Goal: Task Accomplishment & Management: Manage account settings

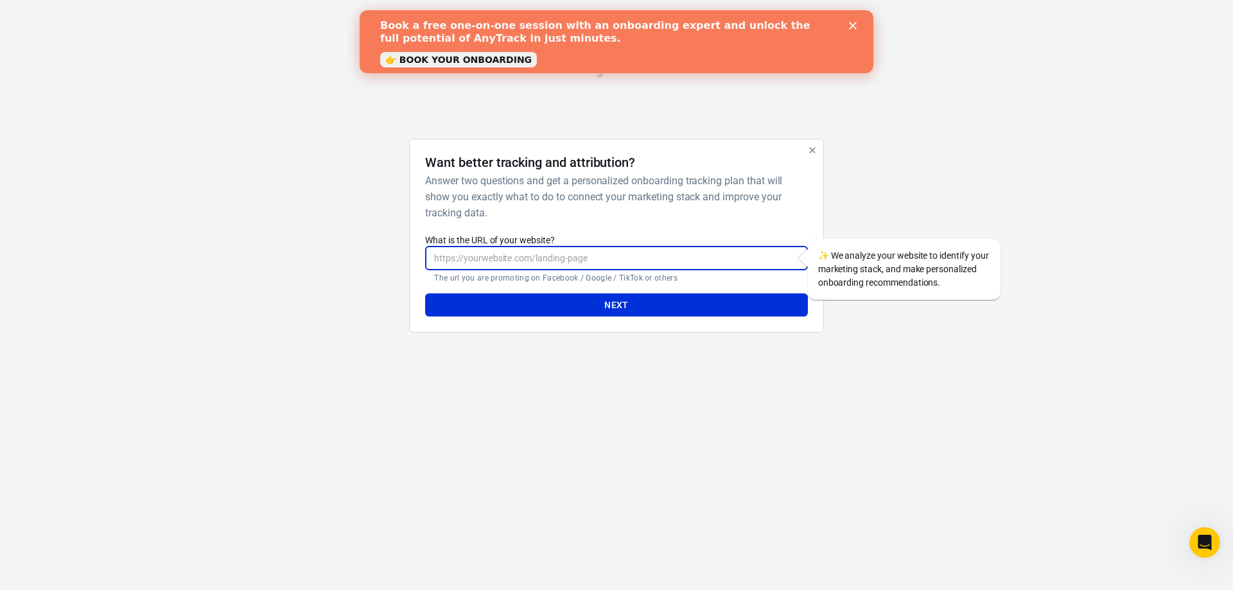
click at [514, 260] on input "What is the URL of your website?" at bounding box center [616, 259] width 382 height 24
drag, startPoint x: 464, startPoint y: 258, endPoint x: 394, endPoint y: 248, distance: 71.3
click at [394, 248] on div "Want better tracking and attribution? Answer two questions and get a personaliz…" at bounding box center [616, 241] width 642 height 205
type input "[DOMAIN_NAME]"
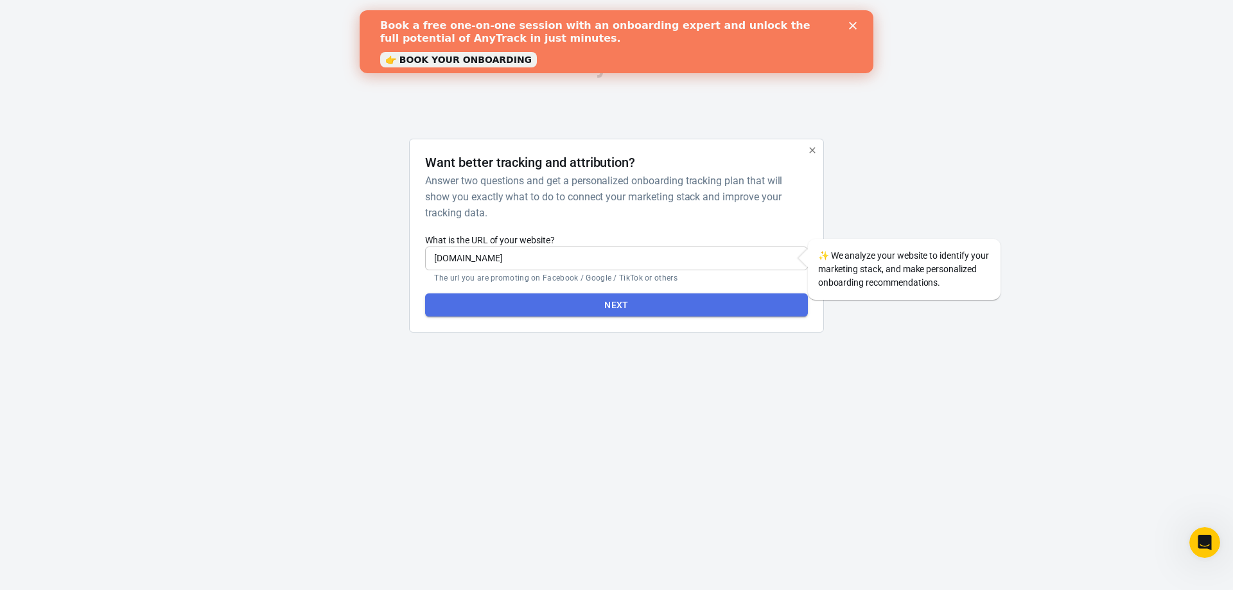
click at [589, 306] on button "Next" at bounding box center [616, 305] width 382 height 24
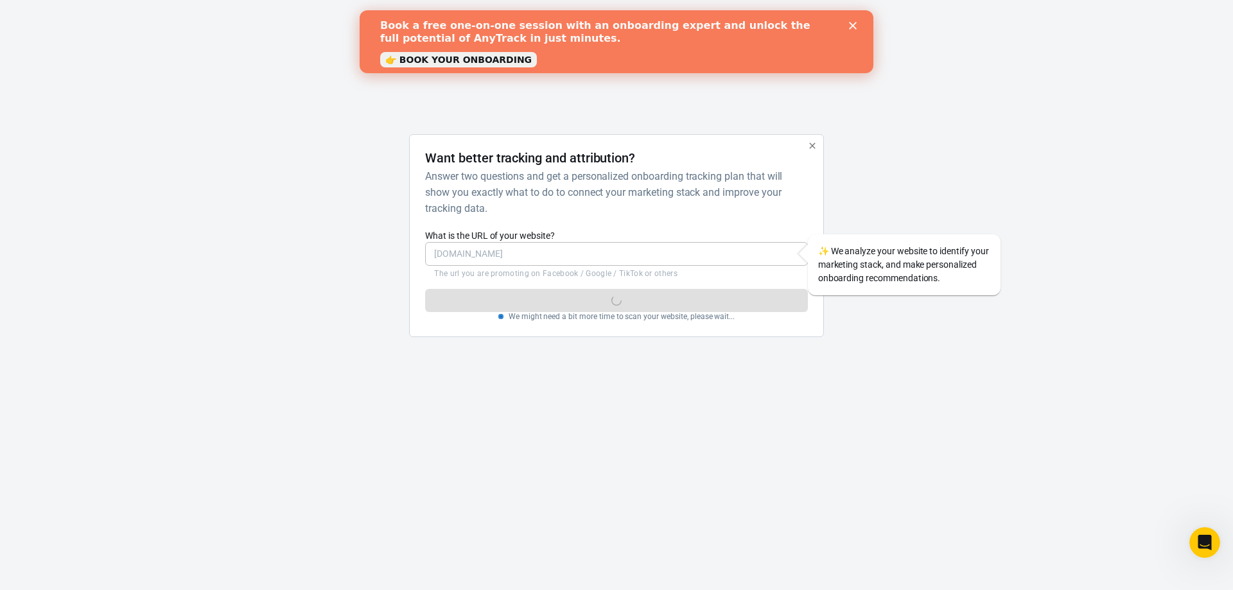
click at [850, 23] on polygon "Close" at bounding box center [853, 26] width 8 height 8
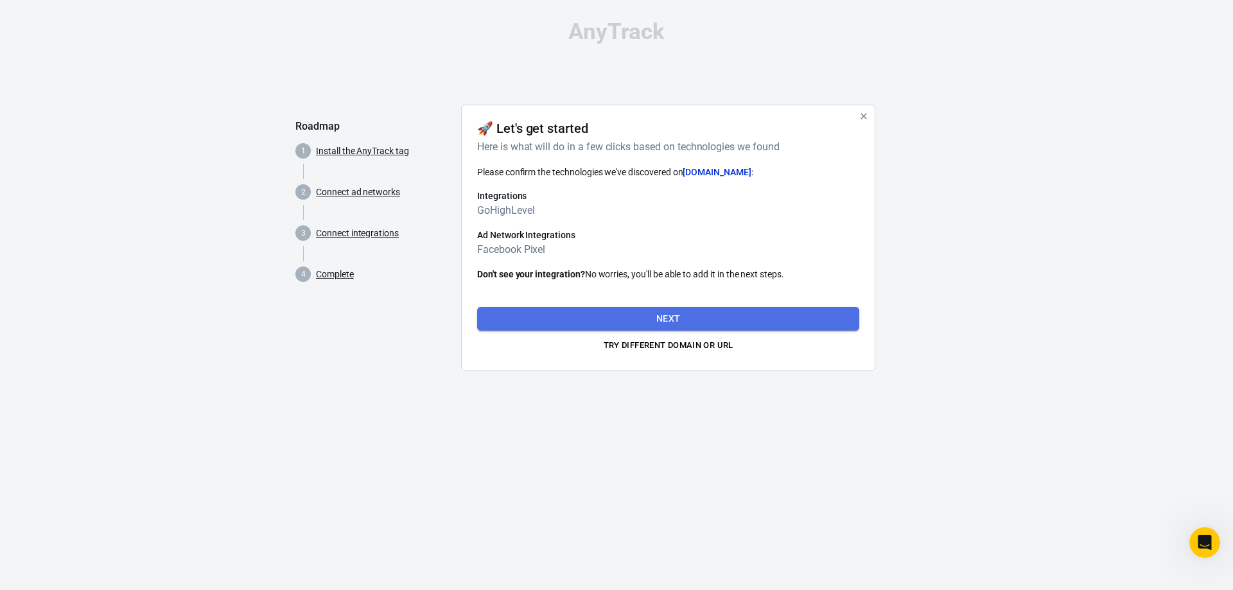
click at [686, 321] on button "Next" at bounding box center [668, 319] width 382 height 24
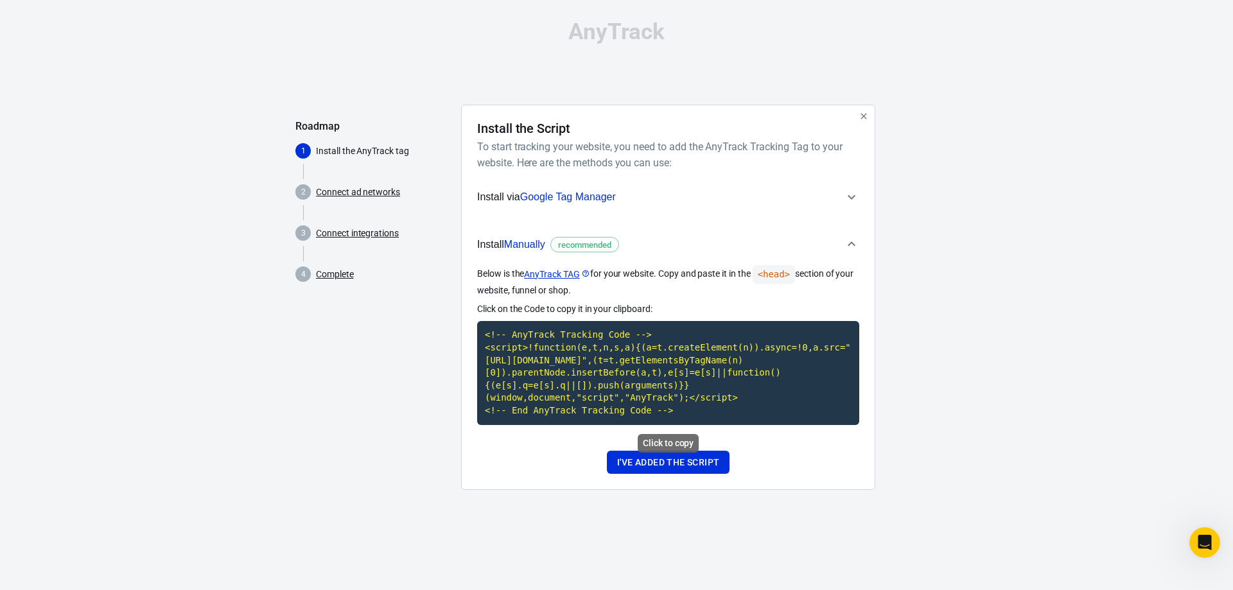
click at [646, 389] on code "<!-- AnyTrack Tracking Code --> <script>!function(e,t,n,s,a){(a=t.createElement…" at bounding box center [668, 372] width 382 height 103
click at [683, 461] on button "I've added the script" at bounding box center [668, 463] width 123 height 24
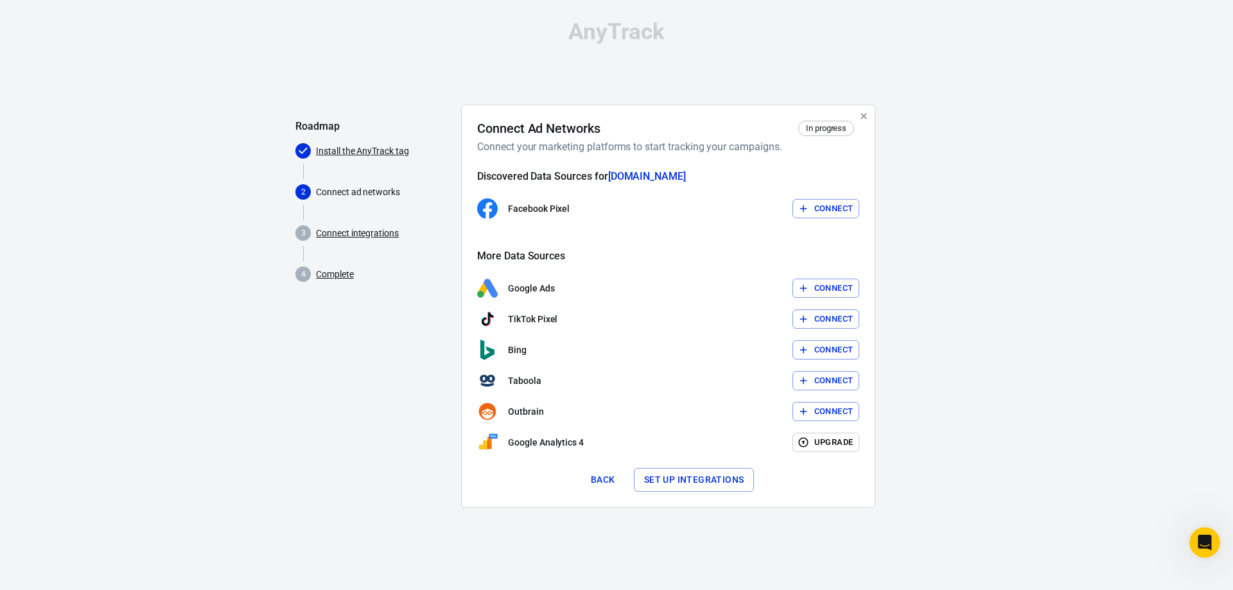
click at [822, 205] on button "Connect" at bounding box center [825, 209] width 67 height 20
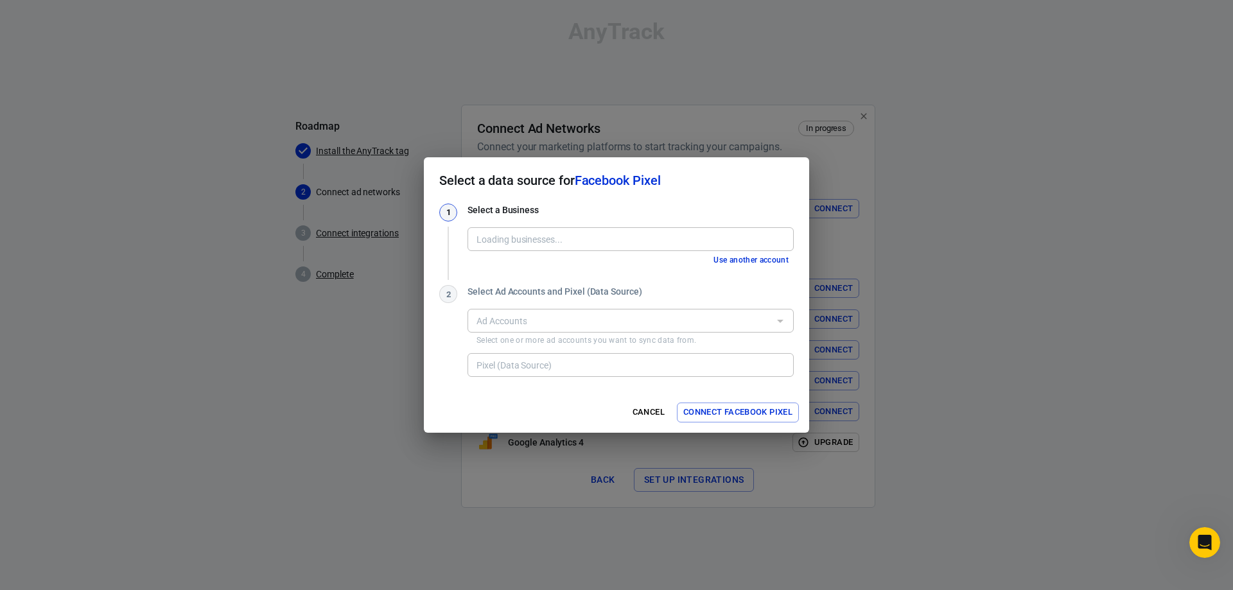
type input "BM de Harmony Wellness 1 [351702057223673]"
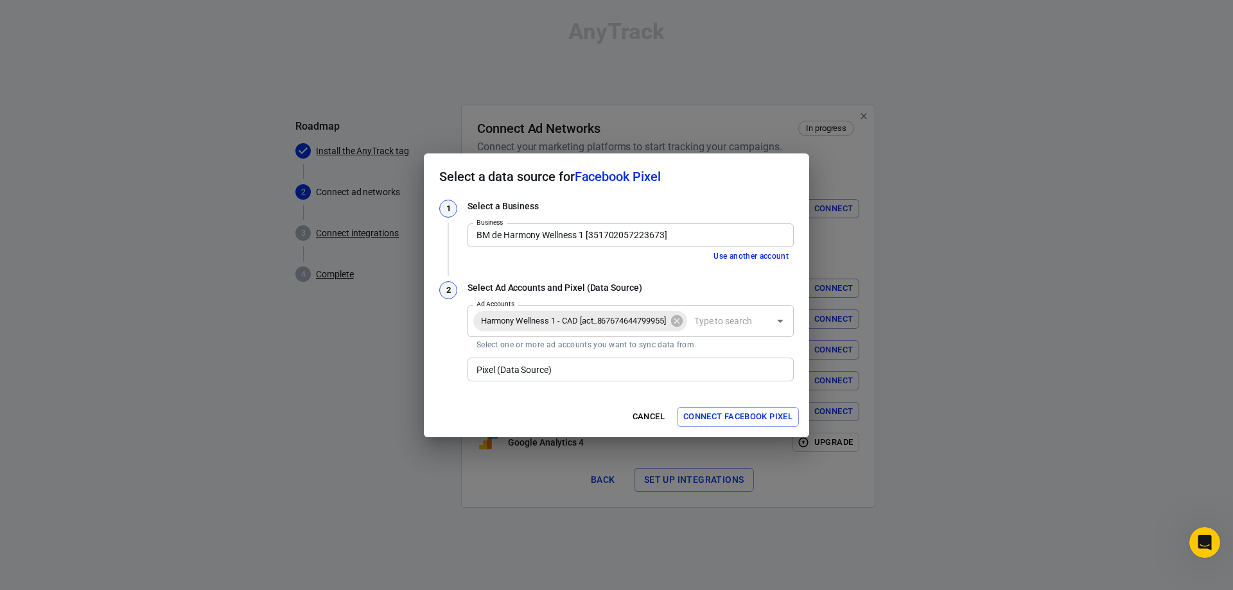
click at [588, 372] on input "Pixel (Data Source)" at bounding box center [629, 370] width 317 height 16
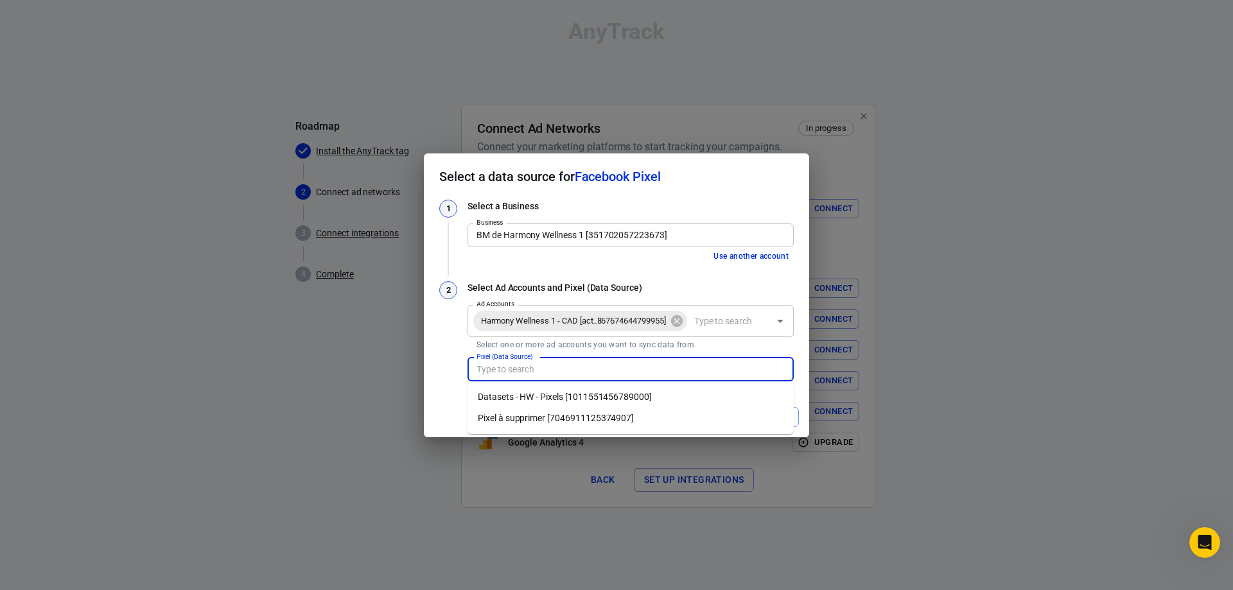
click at [558, 399] on li "Datasets - HW - Pixels [1011551456789000]" at bounding box center [631, 397] width 326 height 21
type input "Datasets - HW - Pixels [1011551456789000]"
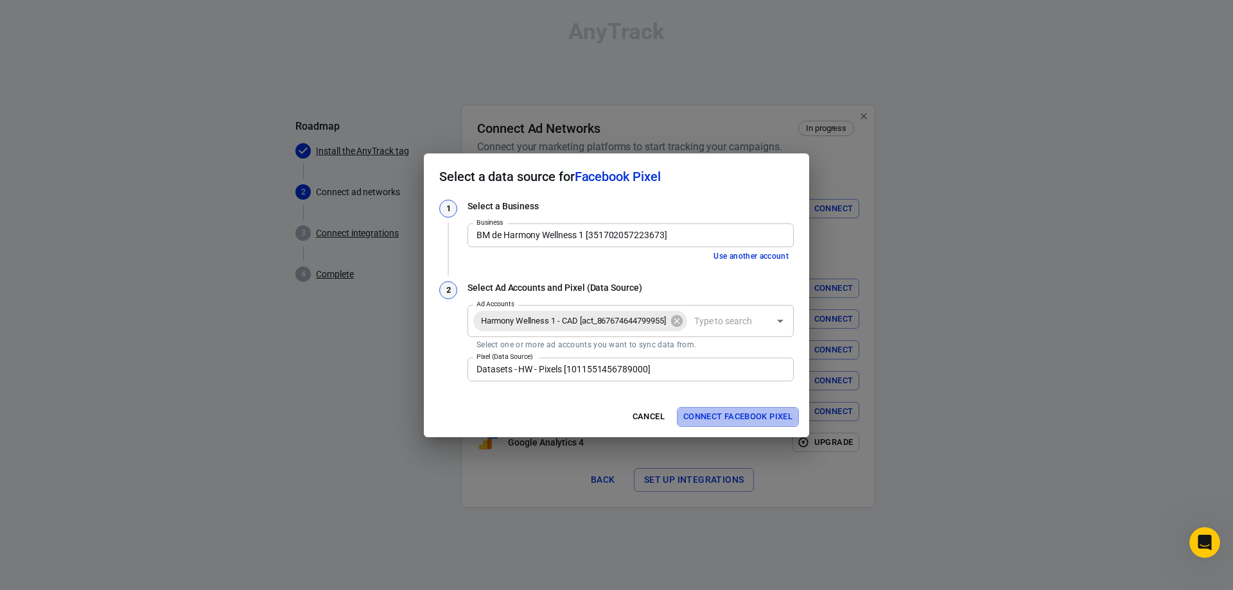
click at [712, 419] on button "Connect Facebook Pixel" at bounding box center [738, 417] width 122 height 20
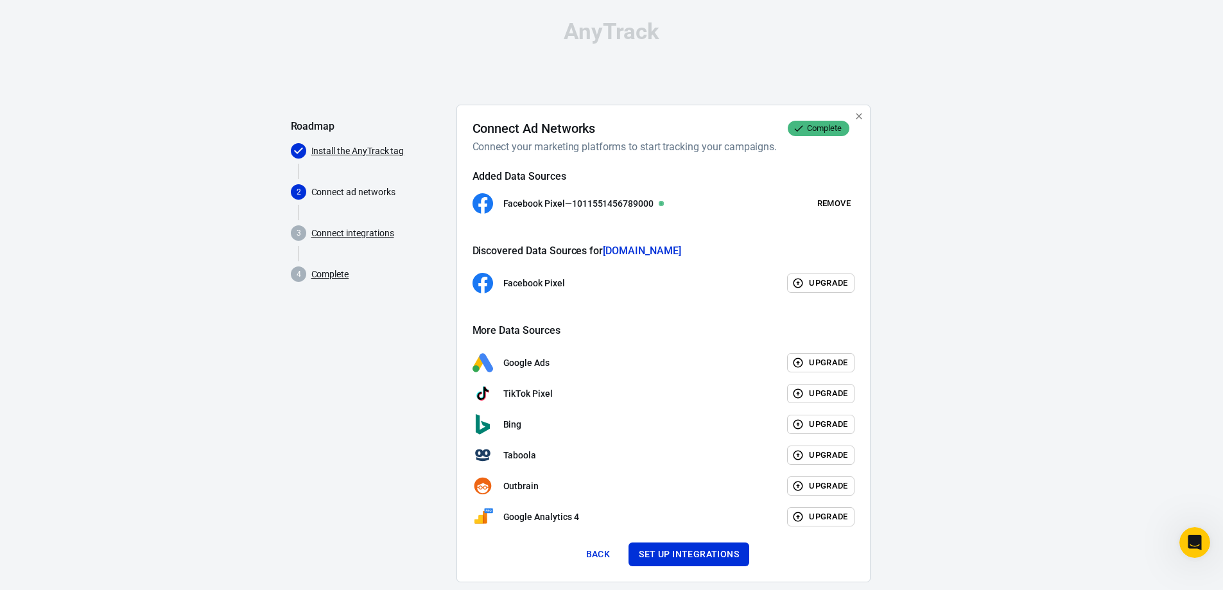
scroll to position [23, 0]
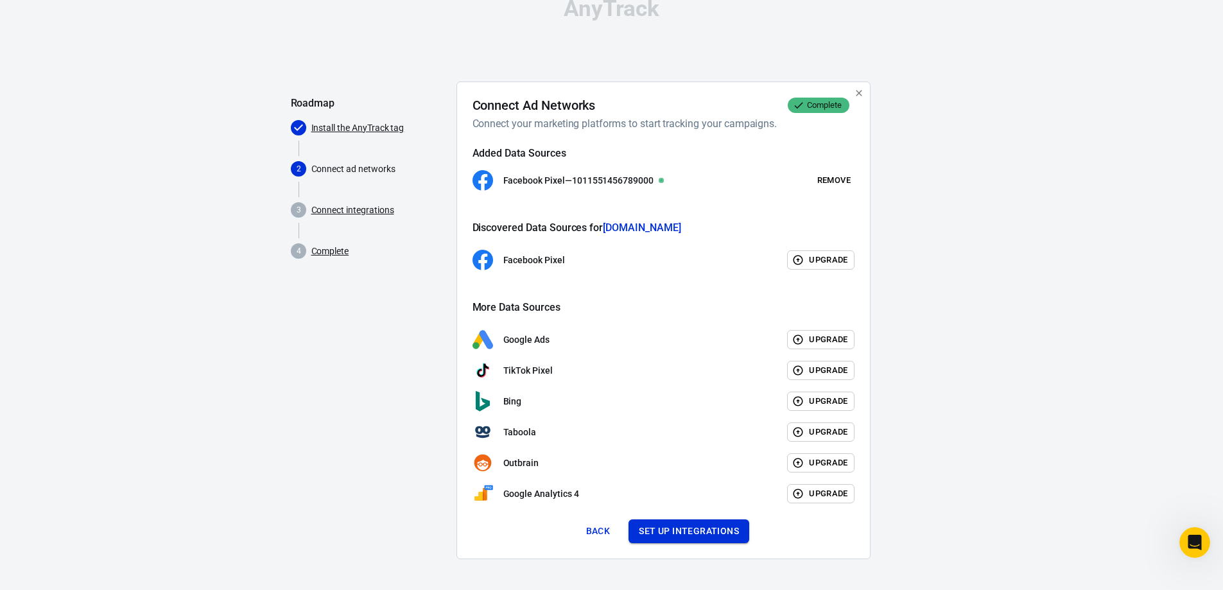
click at [704, 534] on button "Set up integrations" at bounding box center [689, 532] width 121 height 24
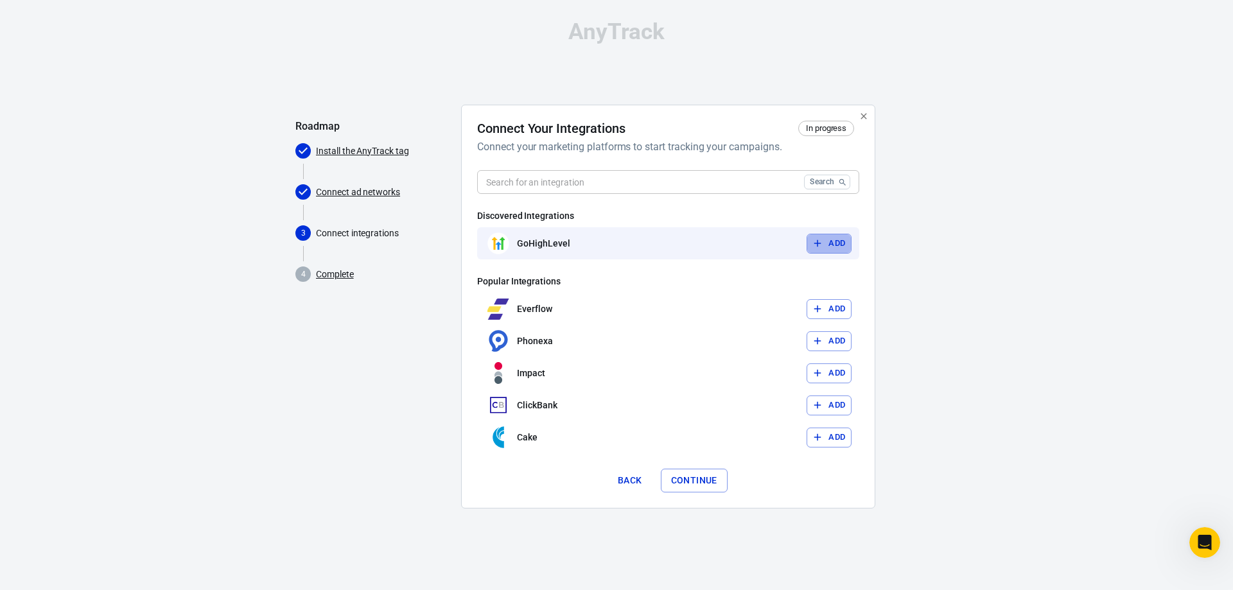
click at [819, 240] on icon "button" at bounding box center [818, 244] width 12 height 12
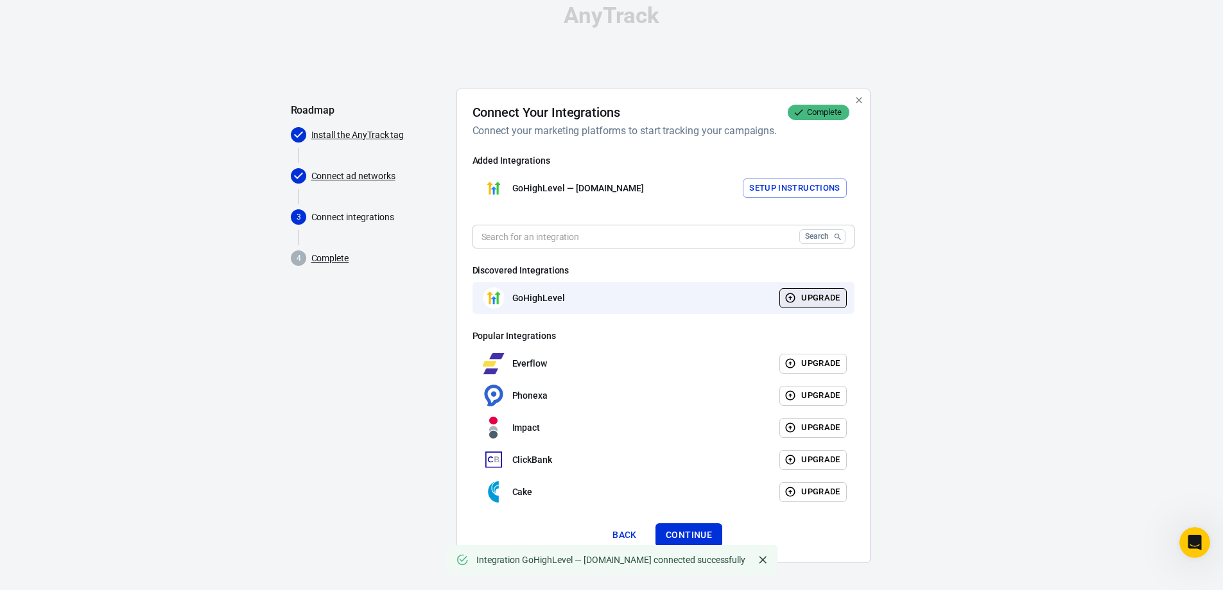
scroll to position [20, 0]
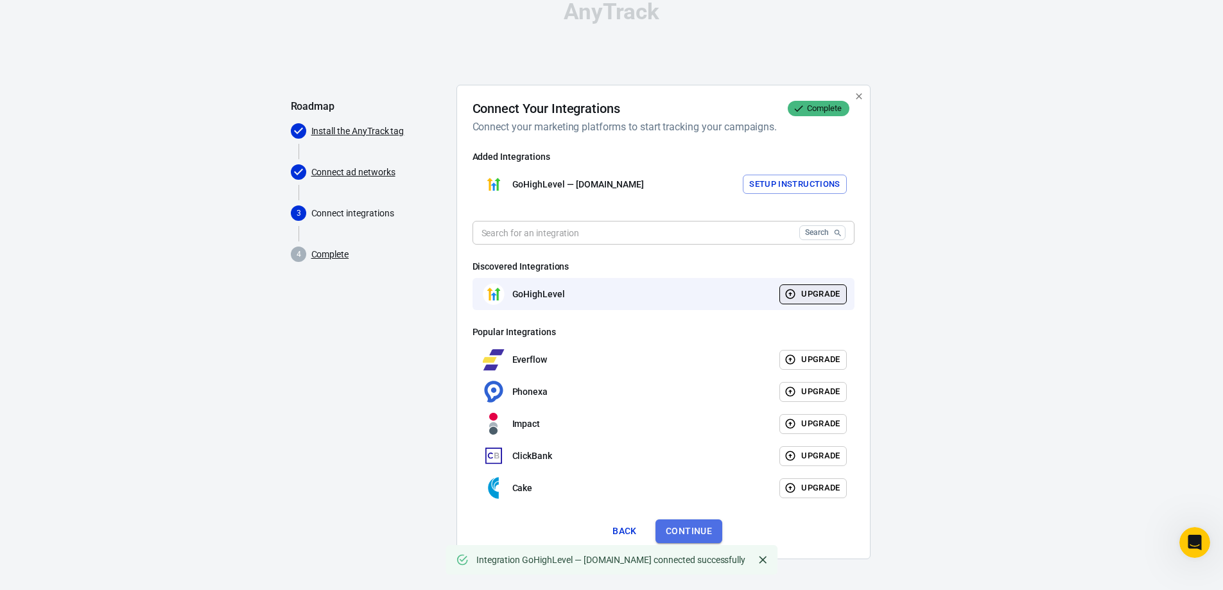
click at [685, 527] on button "Continue" at bounding box center [689, 532] width 67 height 24
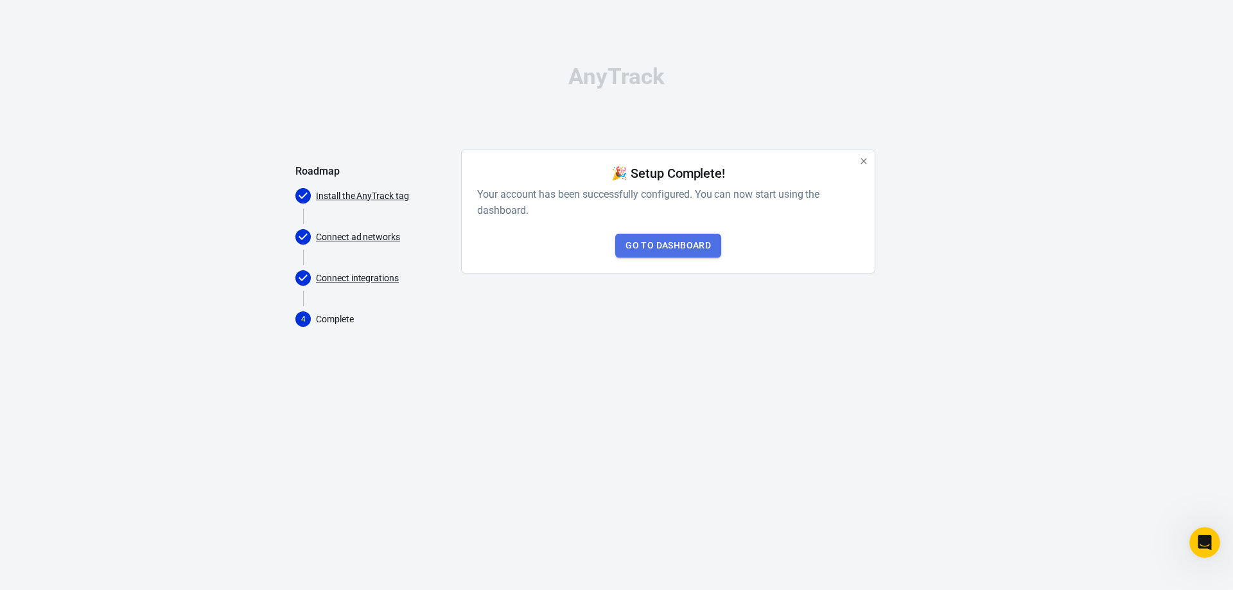
click at [653, 245] on link "Go to Dashboard" at bounding box center [668, 246] width 106 height 24
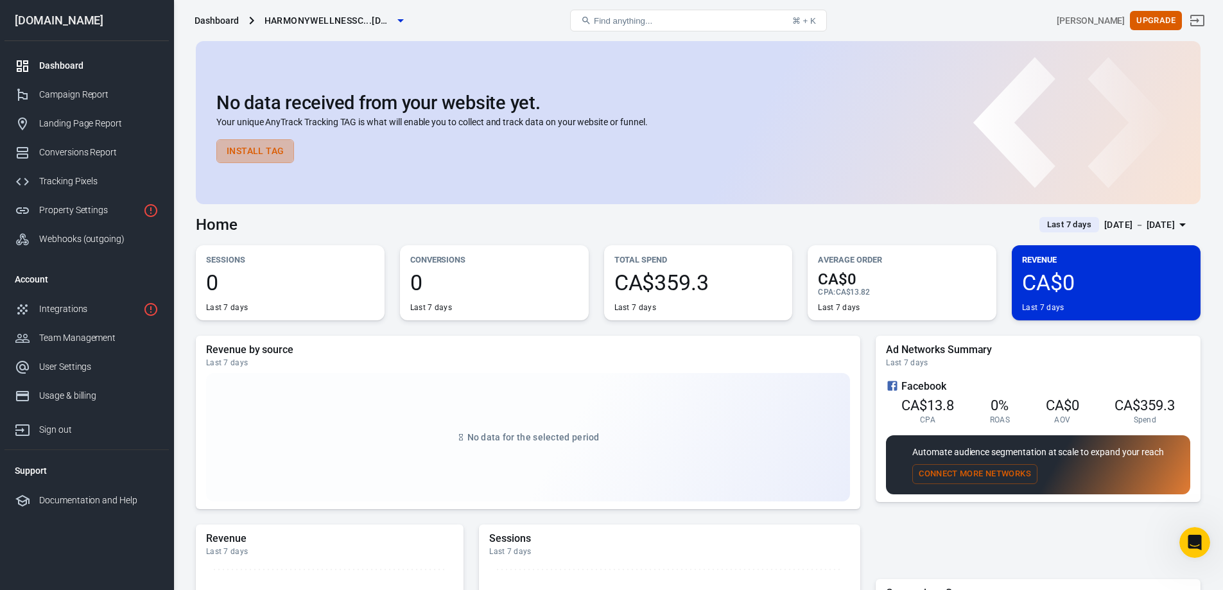
click at [263, 149] on button "Install Tag" at bounding box center [255, 151] width 78 height 24
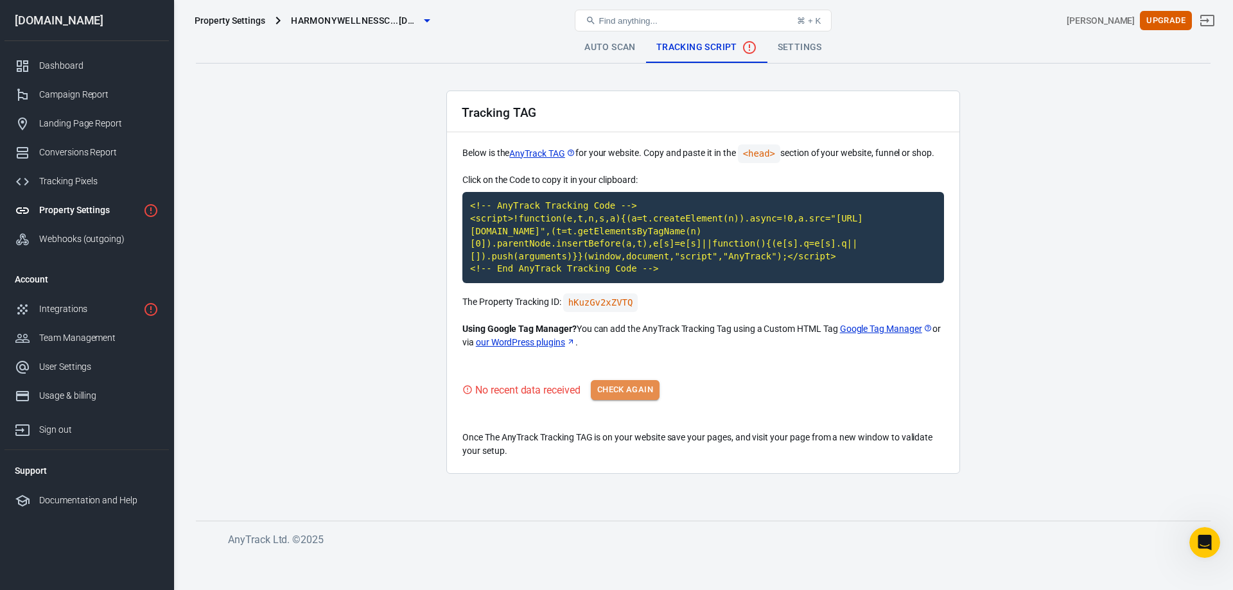
click at [615, 391] on button "Check Again" at bounding box center [625, 390] width 69 height 20
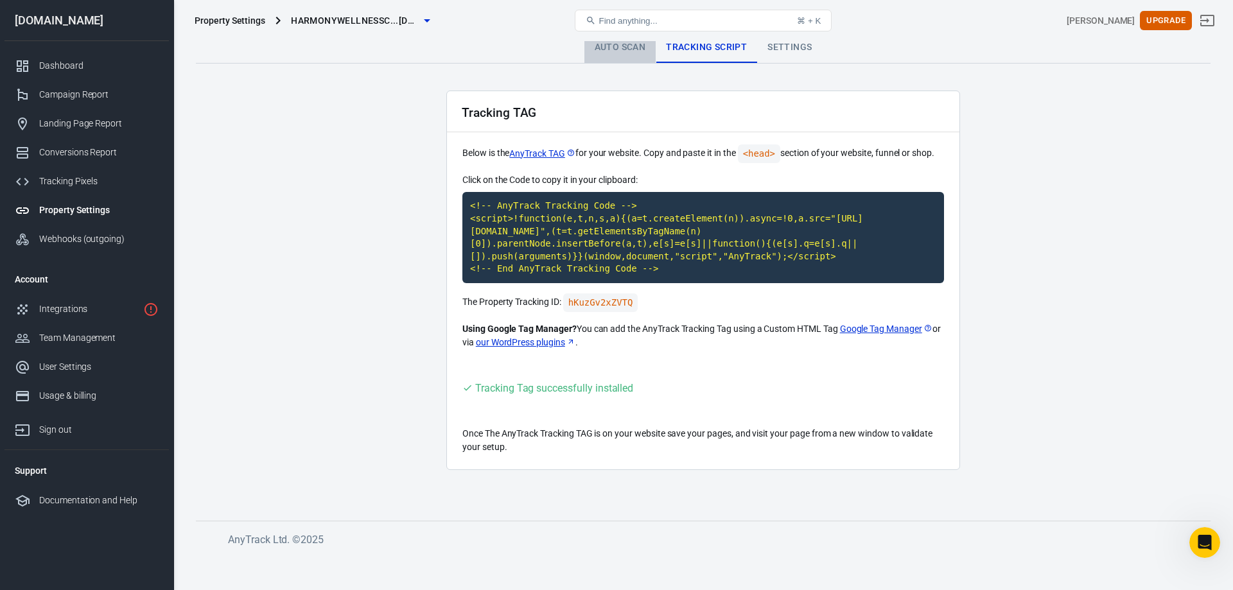
click at [636, 48] on link "Auto Scan" at bounding box center [620, 47] width 72 height 31
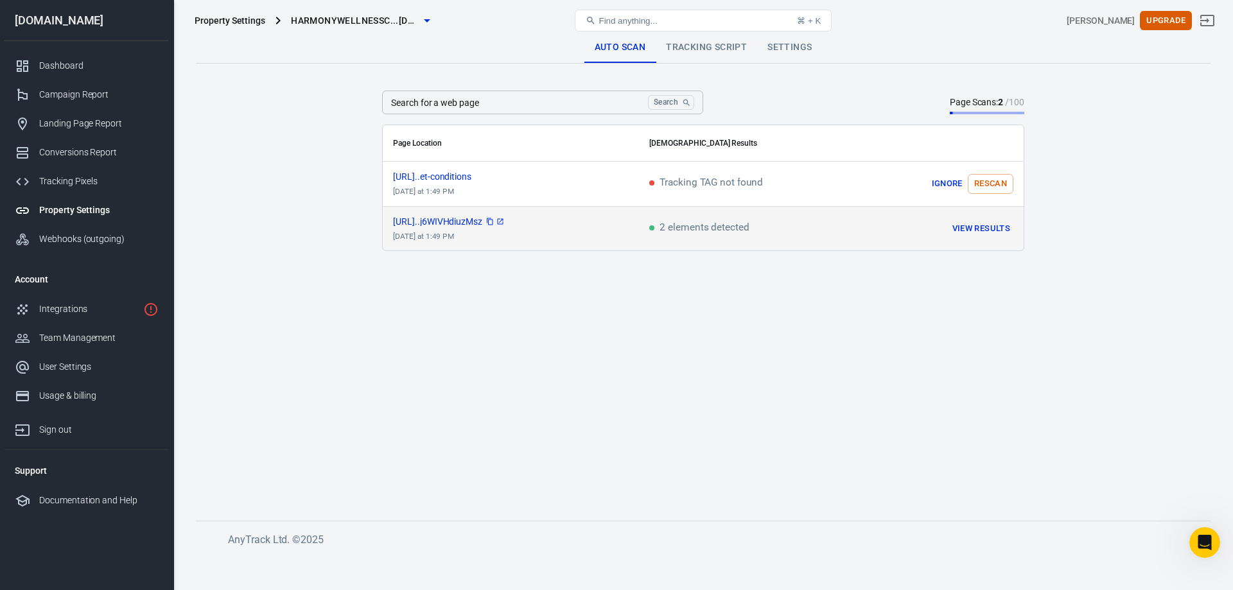
click at [505, 222] on span "[URL]..j6WIVHdiuzMsz" at bounding box center [449, 221] width 112 height 9
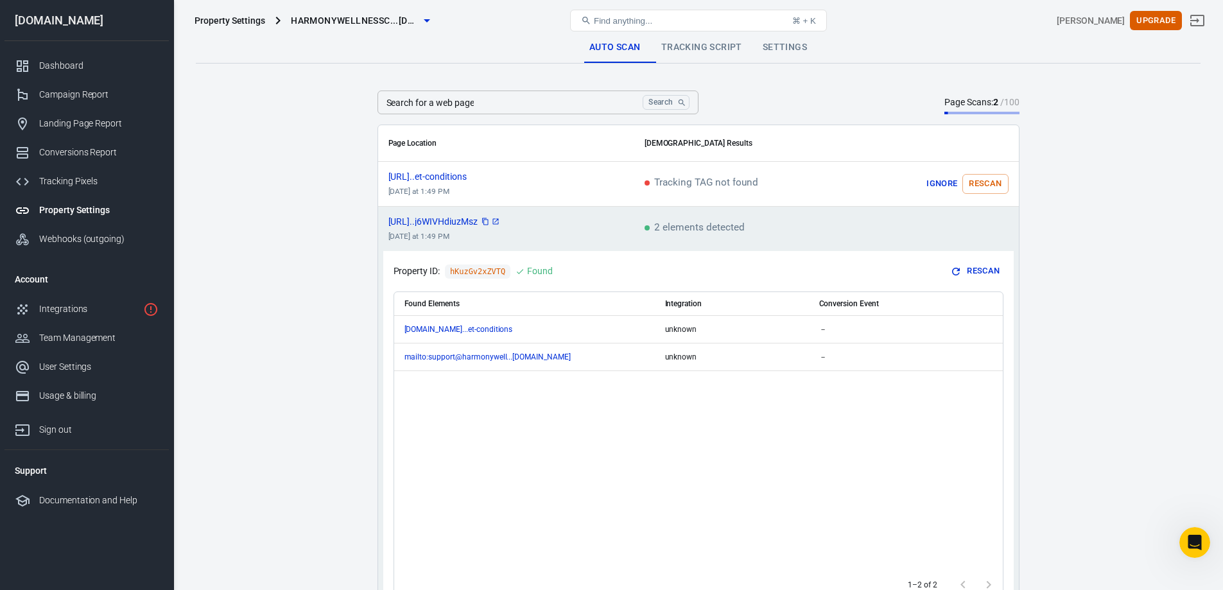
click at [500, 222] on icon "scrollable content" at bounding box center [496, 222] width 8 height 8
click at [85, 70] on div "Dashboard" at bounding box center [98, 65] width 119 height 13
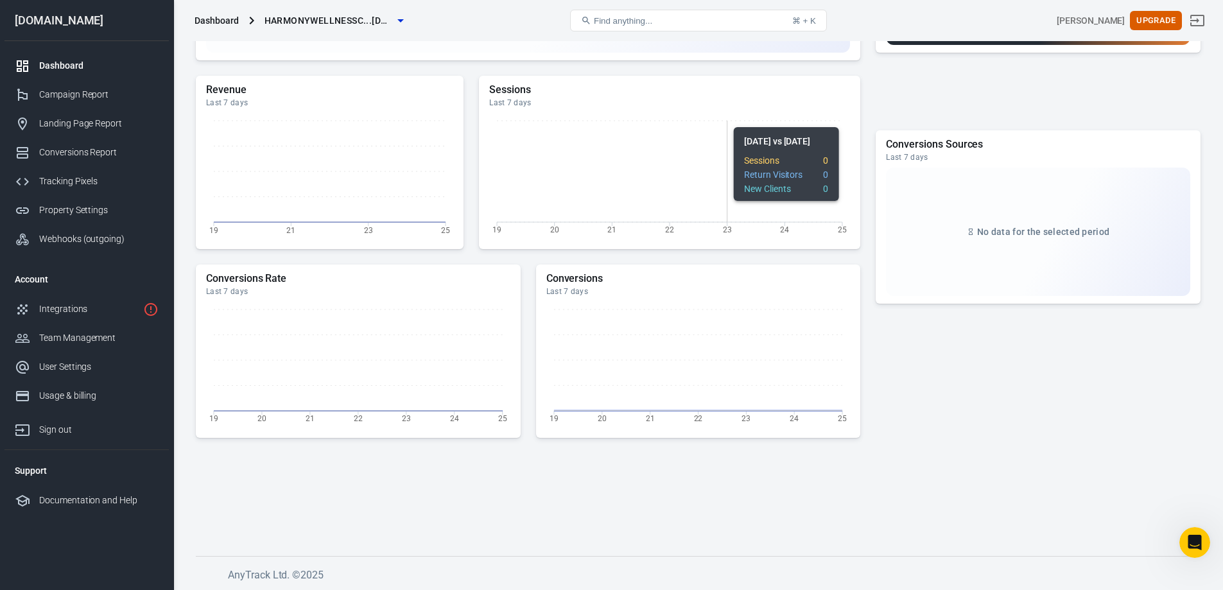
scroll to position [287, 0]
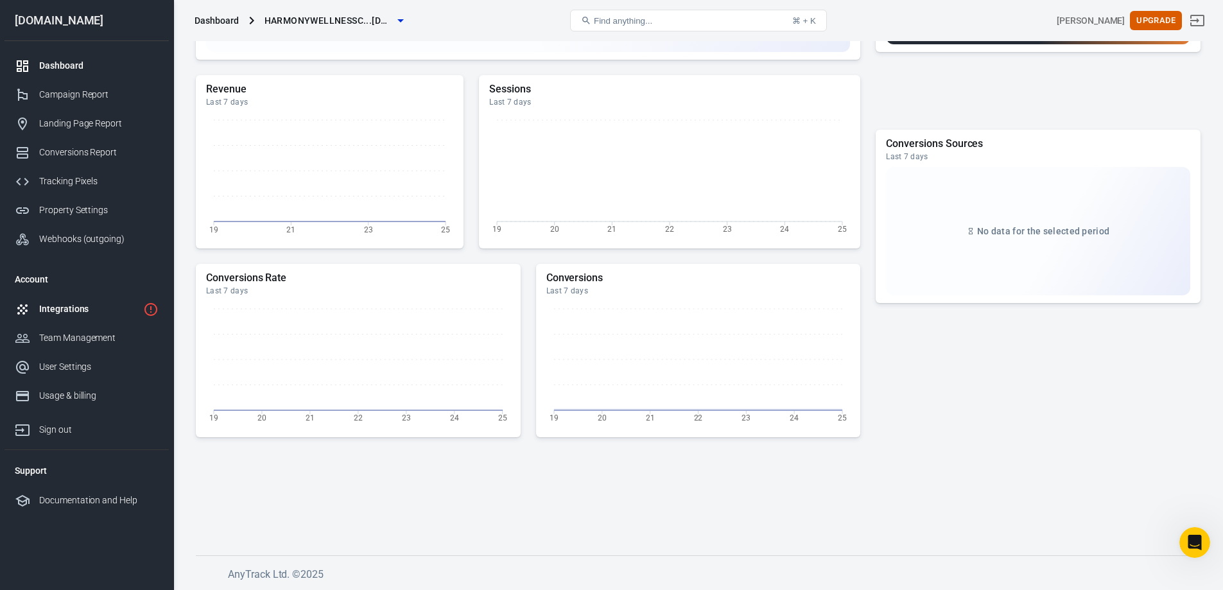
click at [57, 307] on div "Integrations" at bounding box center [88, 308] width 99 height 13
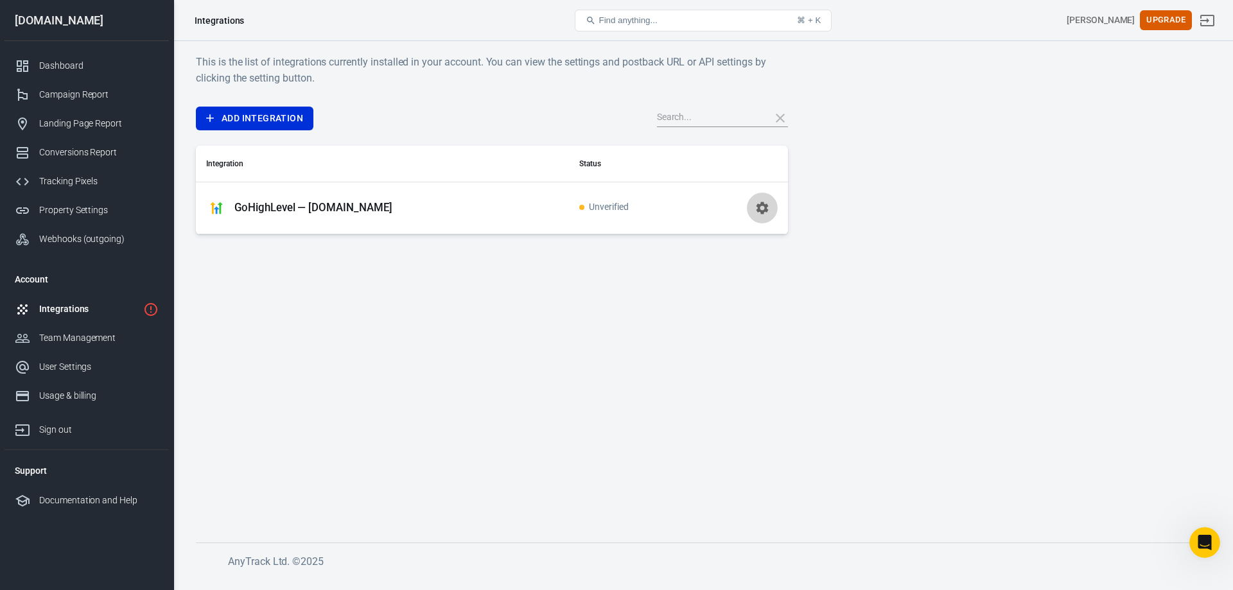
click at [760, 206] on icon "button" at bounding box center [762, 208] width 12 height 12
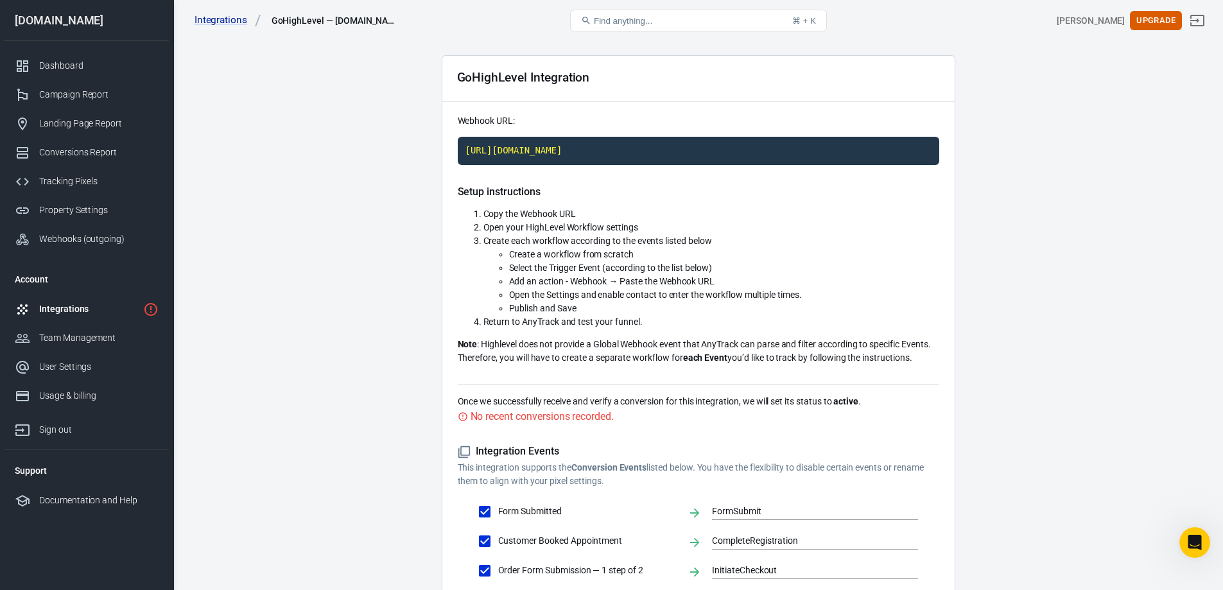
scroll to position [64, 0]
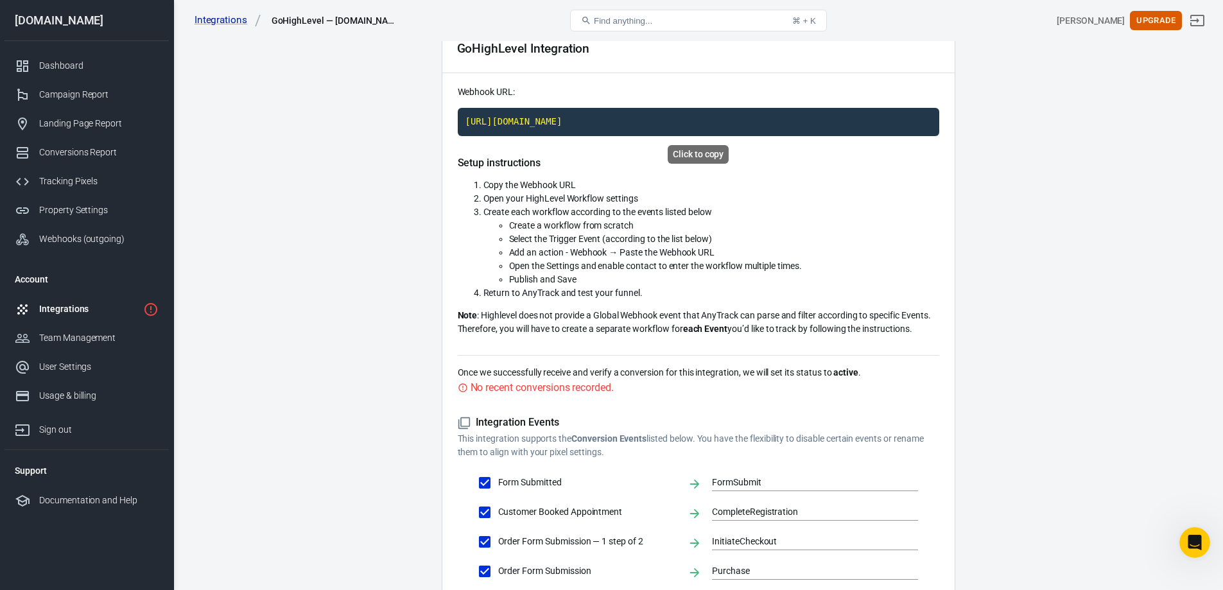
click at [530, 125] on code "[URL][DOMAIN_NAME]" at bounding box center [699, 122] width 482 height 28
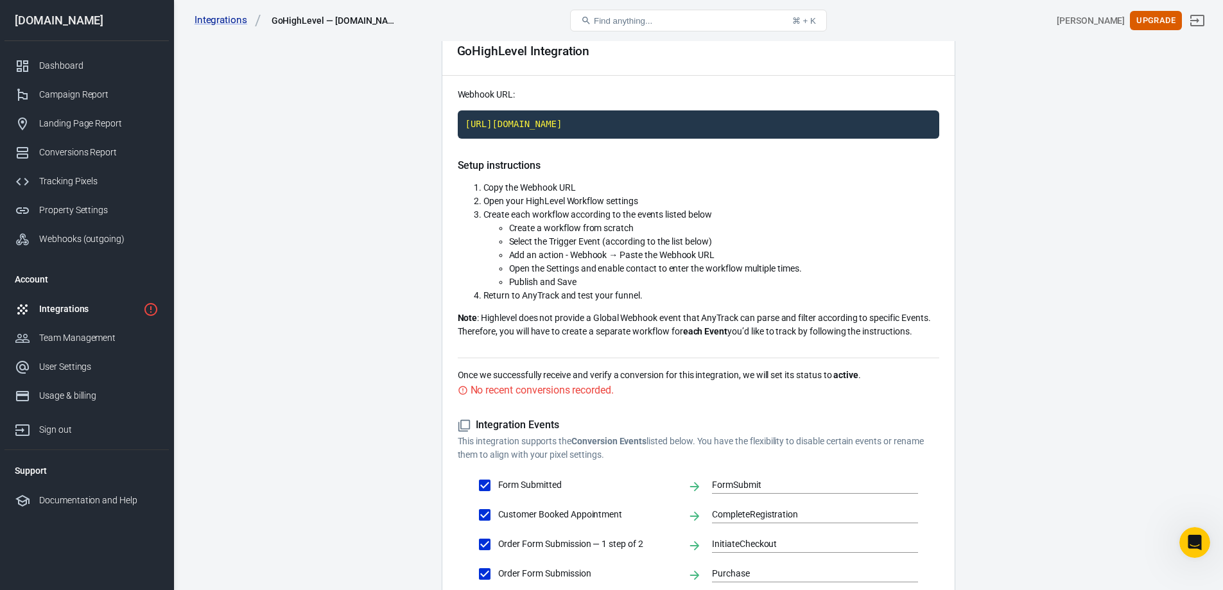
scroll to position [61, 0]
click at [773, 482] on input "FormSubmit" at bounding box center [805, 486] width 187 height 16
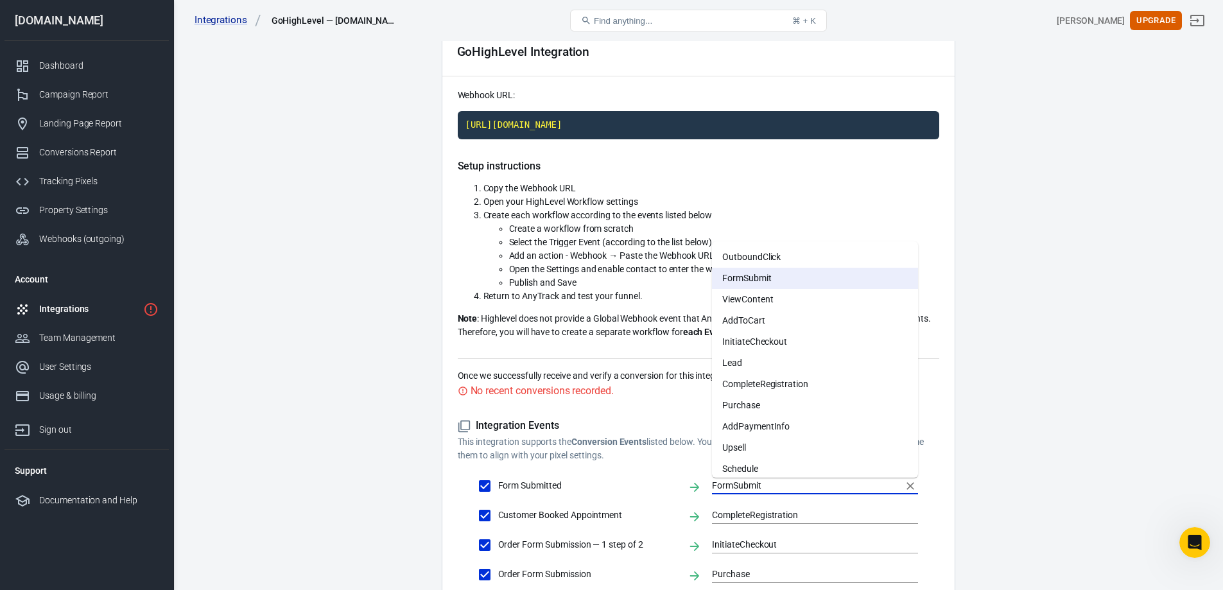
click at [1019, 440] on main "Integration Events Log Settings GoHighLevel Integration Webhook URL: [URL][DOMA…" at bounding box center [698, 349] width 1005 height 756
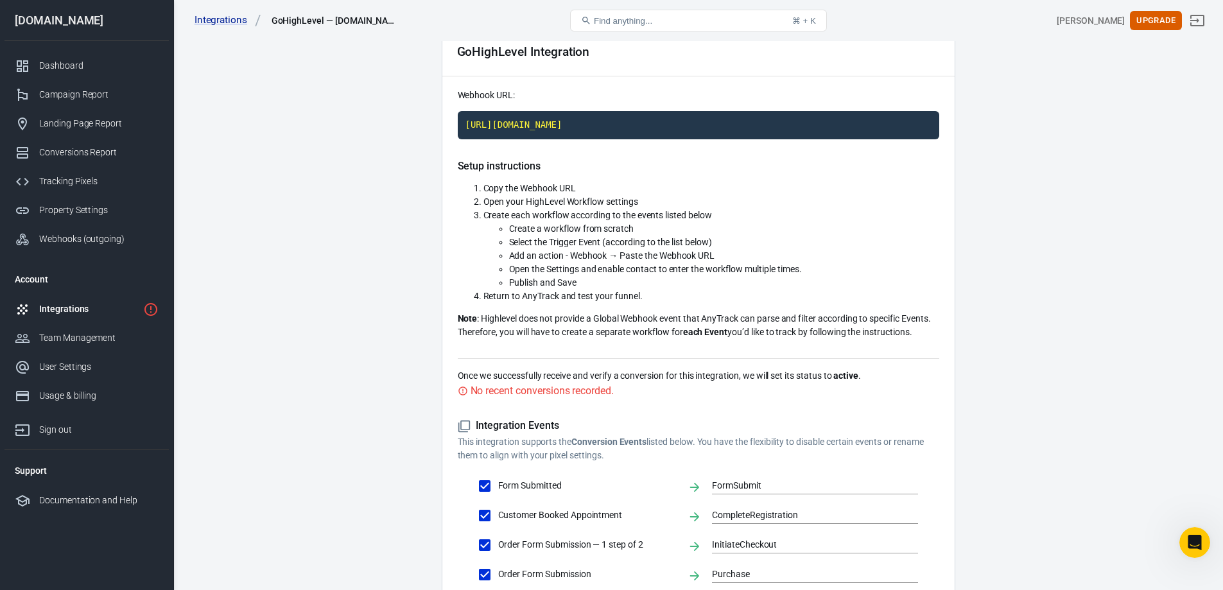
scroll to position [125, 0]
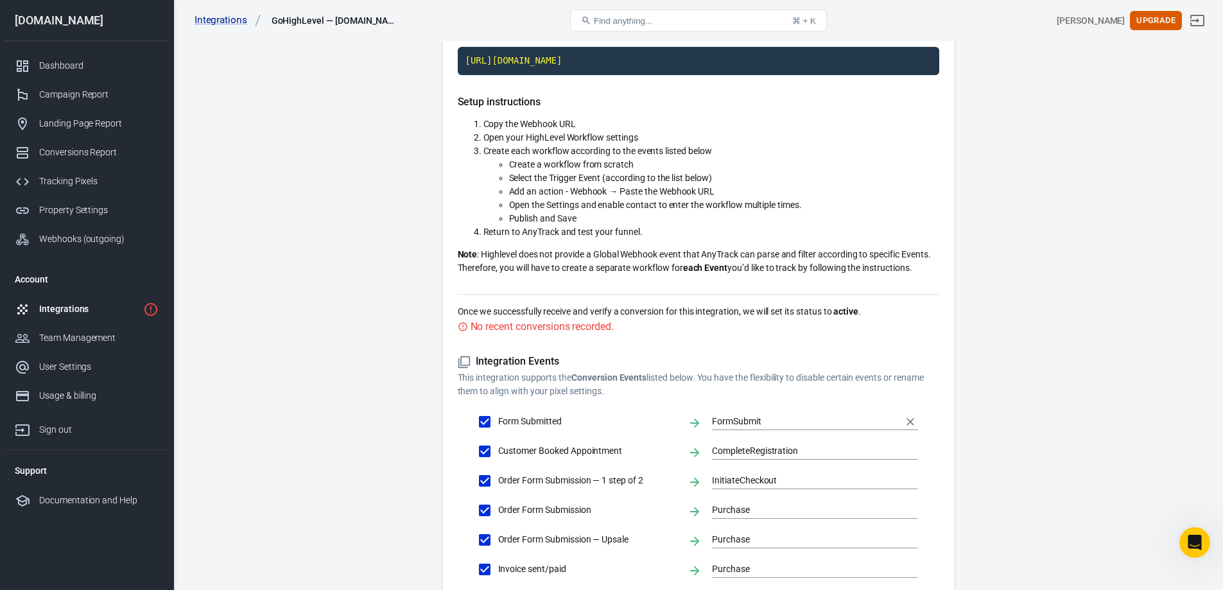
click at [755, 417] on input "FormSubmit" at bounding box center [805, 422] width 187 height 16
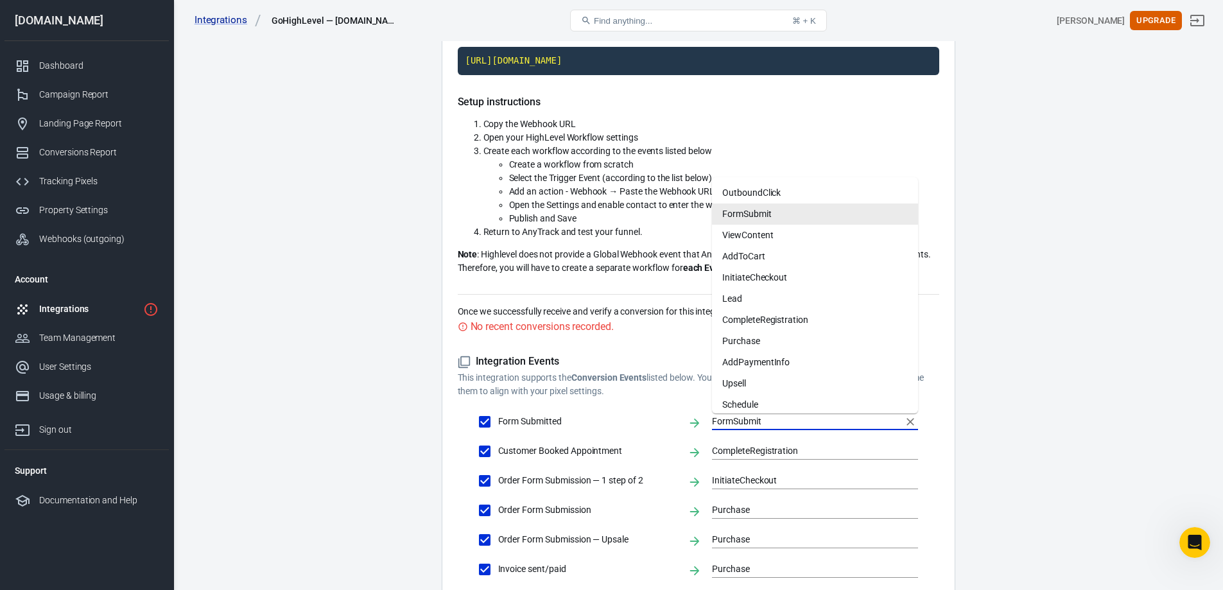
click at [774, 419] on input "FormSubmit" at bounding box center [805, 422] width 187 height 16
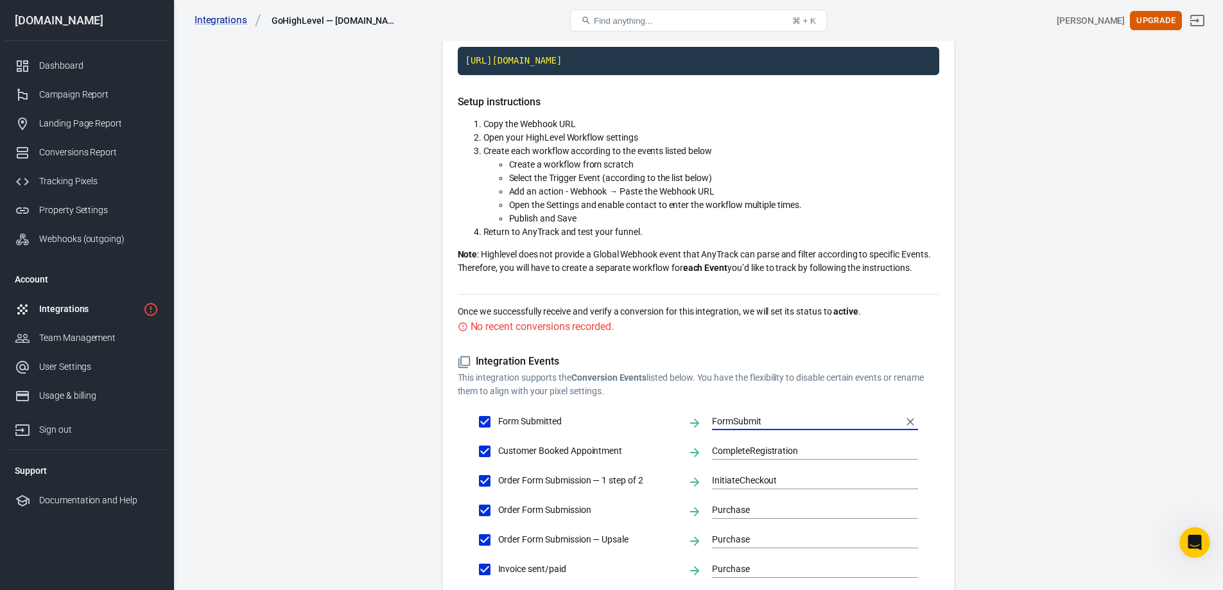
type input "FormSubmit"
click at [1026, 404] on main "Integration Events Log Settings GoHighLevel Integration Webhook URL: [URL][DOMA…" at bounding box center [698, 285] width 1005 height 756
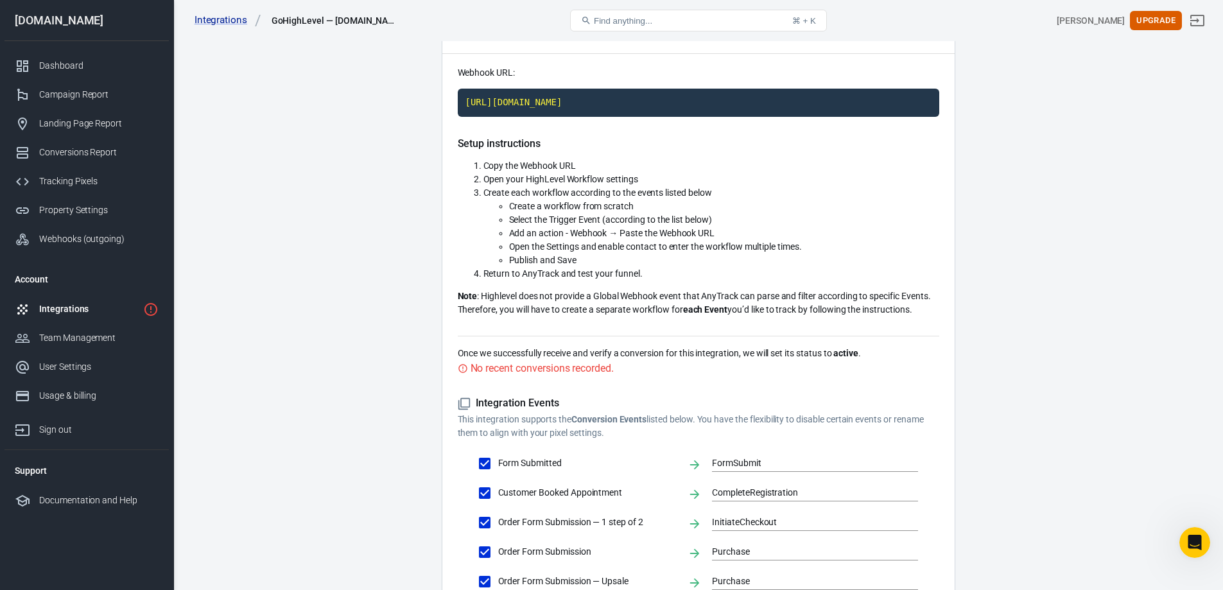
scroll to position [61, 0]
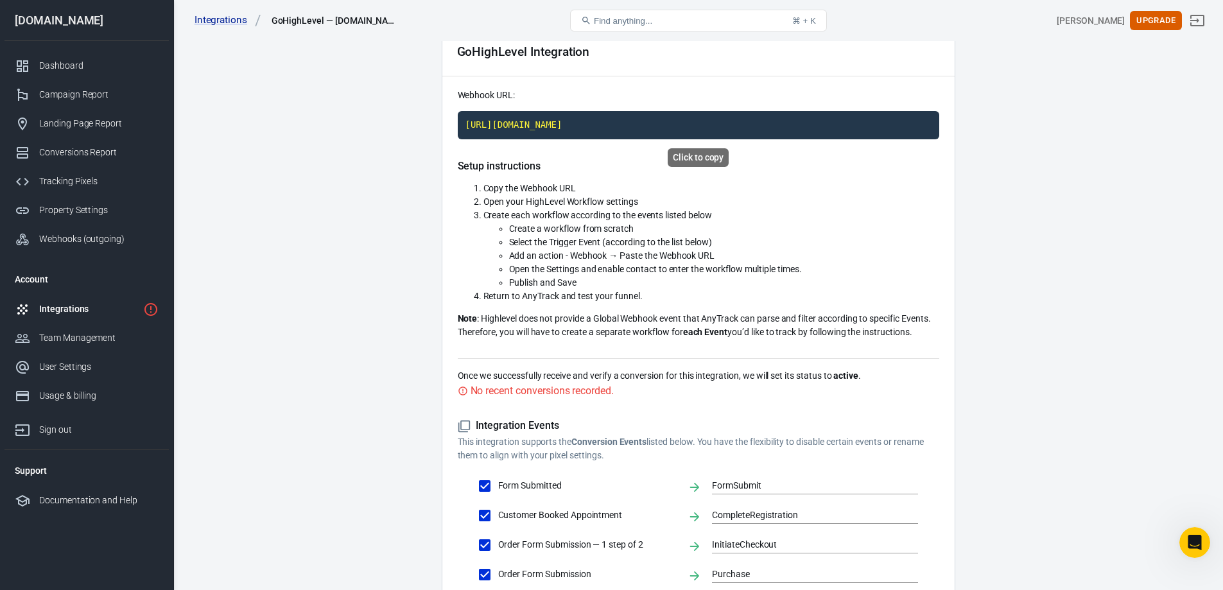
drag, startPoint x: 565, startPoint y: 120, endPoint x: 538, endPoint y: 128, distance: 28.1
click at [565, 120] on code "[URL][DOMAIN_NAME]" at bounding box center [699, 125] width 482 height 28
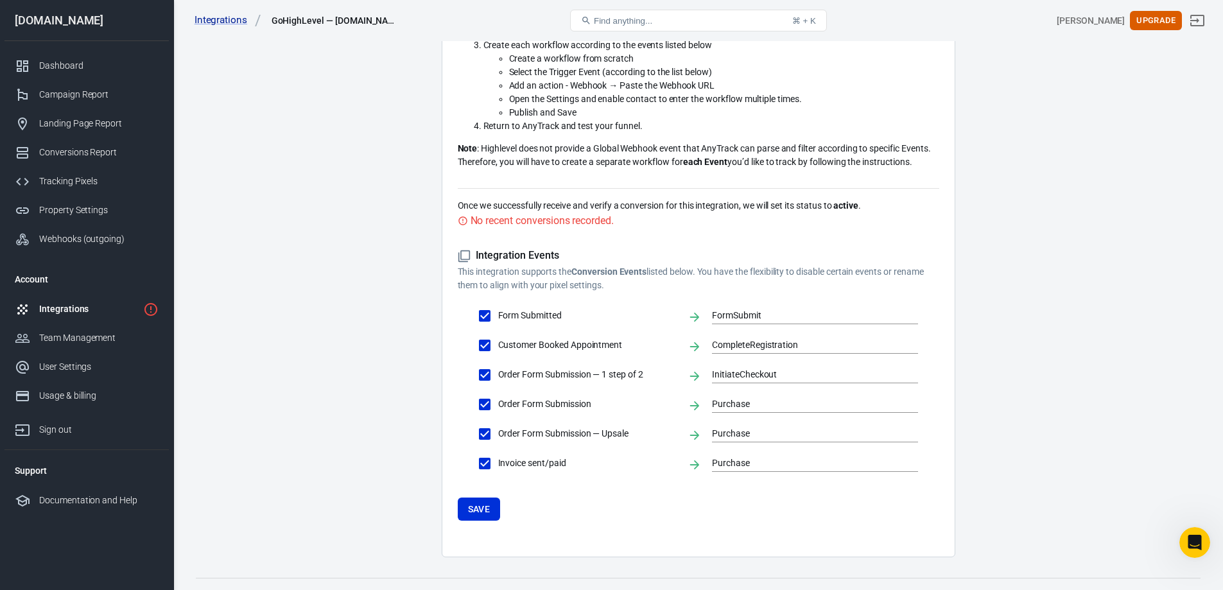
scroll to position [254, 0]
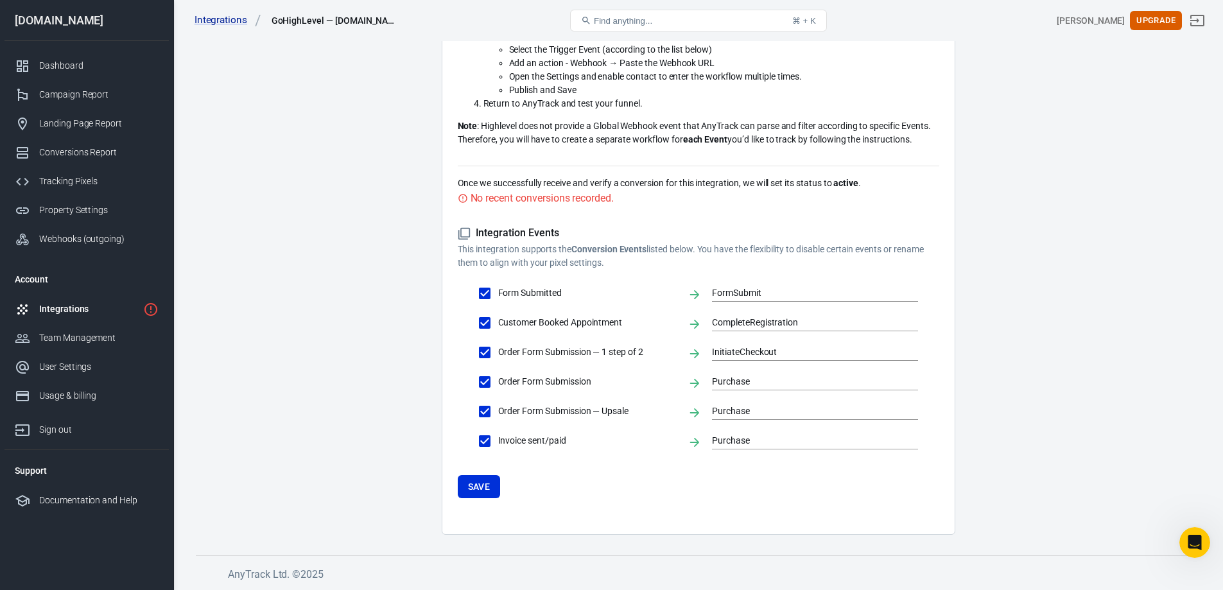
click at [488, 436] on input "Invoice sent/paid" at bounding box center [484, 441] width 27 height 27
checkbox input "false"
click at [485, 439] on input "Invoice sent/paid" at bounding box center [484, 441] width 27 height 27
checkbox input "true"
type input "Purchase"
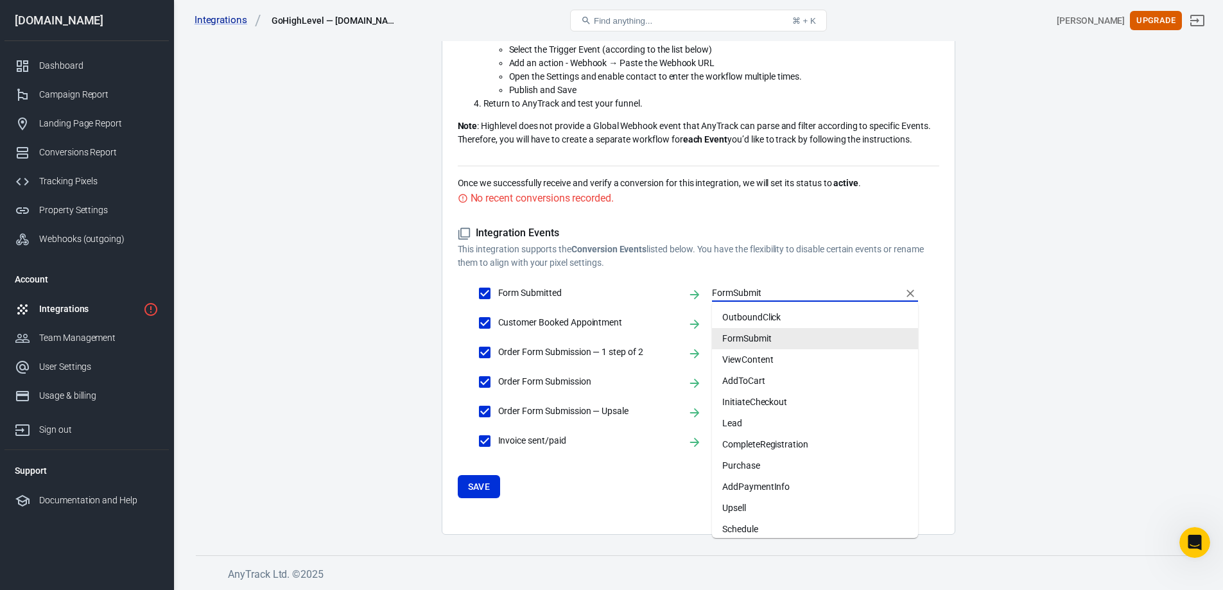
click at [776, 293] on input "FormSubmit" at bounding box center [805, 293] width 187 height 16
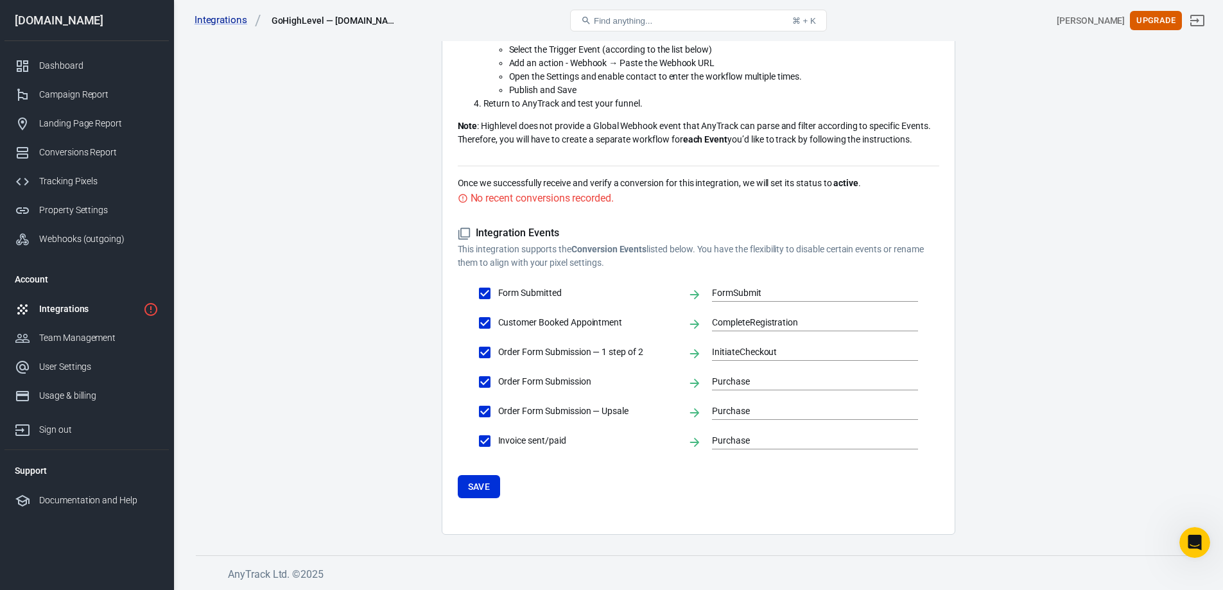
click at [1020, 281] on main "Integration Events Log Settings GoHighLevel Integration Webhook URL: [URL][DOMA…" at bounding box center [698, 156] width 1005 height 756
click at [573, 319] on span "Customer Booked Appointment" at bounding box center [587, 322] width 179 height 13
click at [498, 319] on input "Customer Booked Appointment" at bounding box center [484, 323] width 27 height 27
checkbox input "false"
click at [564, 325] on span "Customer Booked Appointment" at bounding box center [587, 322] width 179 height 13
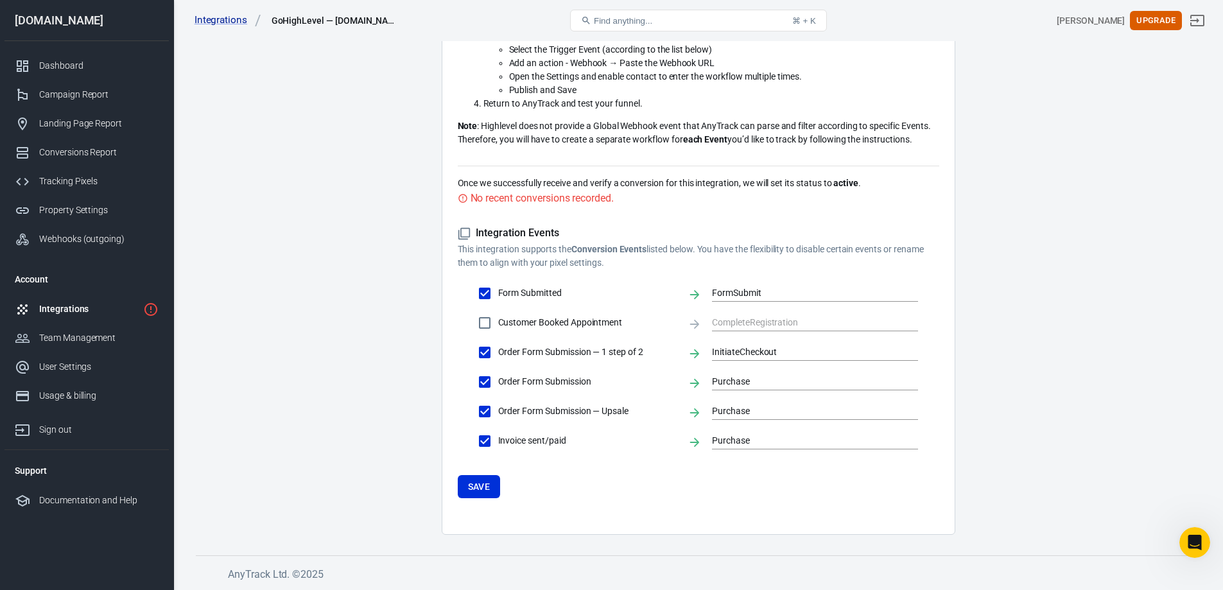
click at [498, 325] on input "Customer Booked Appointment" at bounding box center [484, 323] width 27 height 27
checkbox input "true"
type input "CompleteRegistration"
click at [485, 355] on input "Order Form Submission — 1 step of 2" at bounding box center [484, 352] width 27 height 27
checkbox input "false"
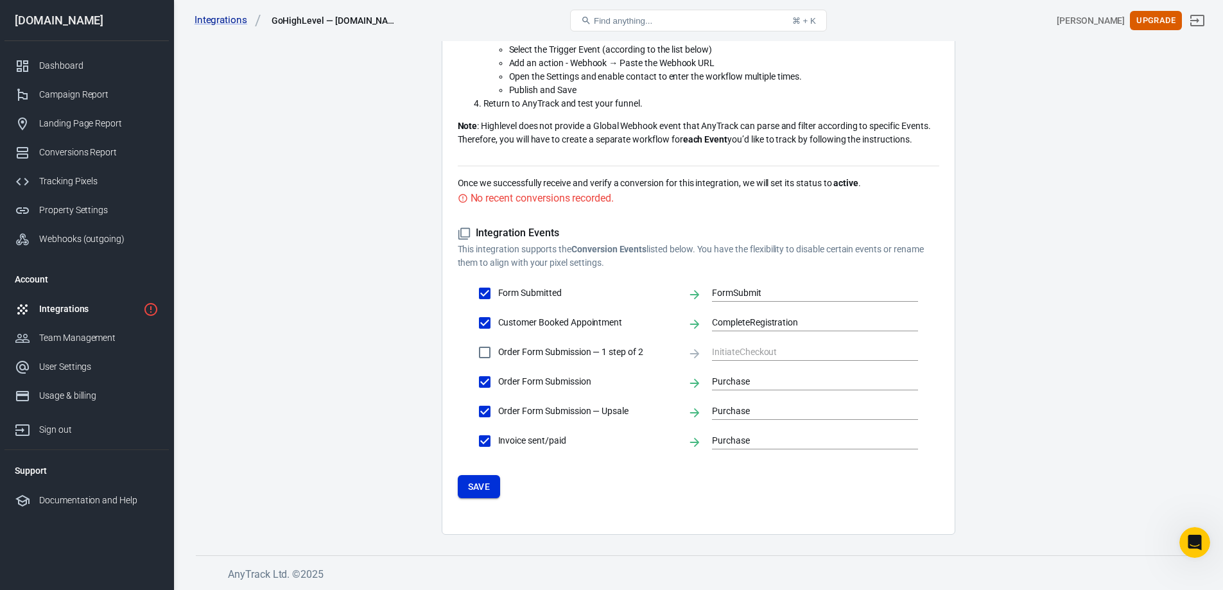
click at [468, 493] on button "Save" at bounding box center [479, 487] width 43 height 24
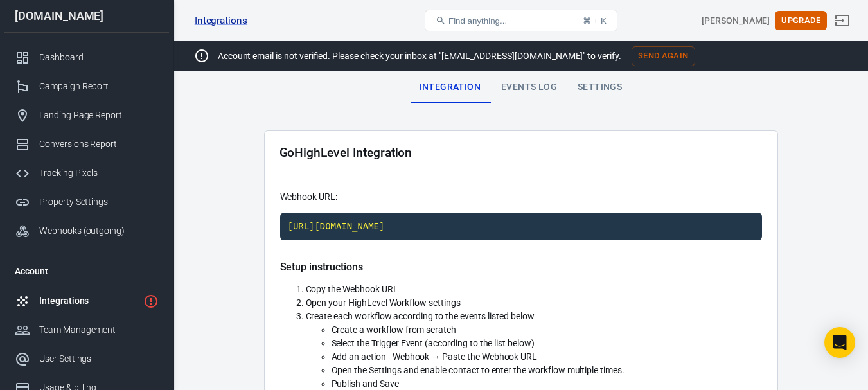
click at [532, 88] on div "Events Log" at bounding box center [529, 87] width 76 height 31
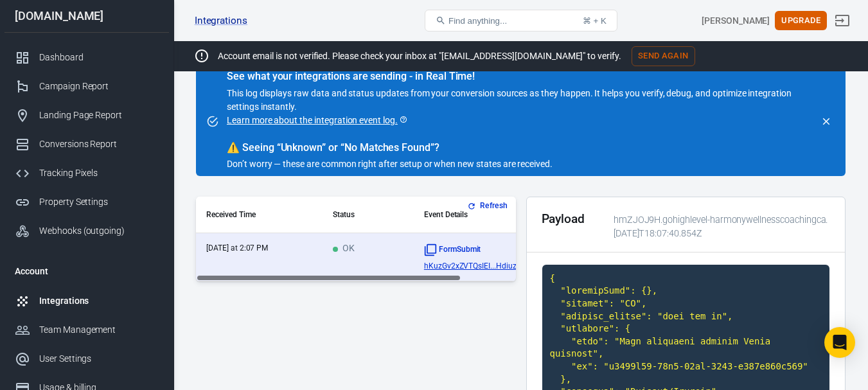
drag, startPoint x: 377, startPoint y: 277, endPoint x: 276, endPoint y: 291, distance: 101.8
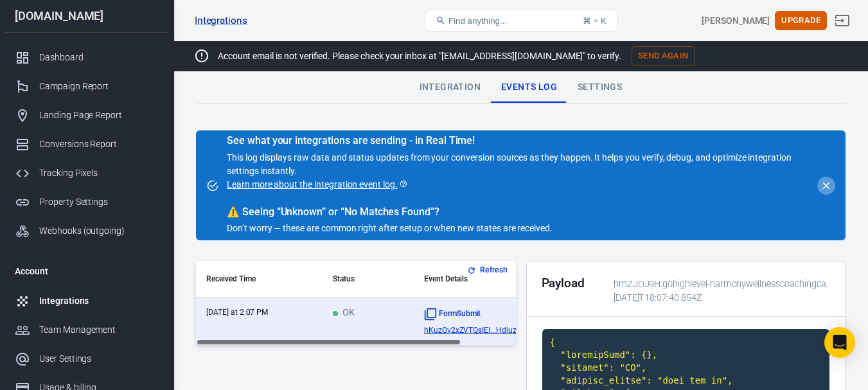
click at [826, 183] on icon "close" at bounding box center [826, 186] width 12 height 12
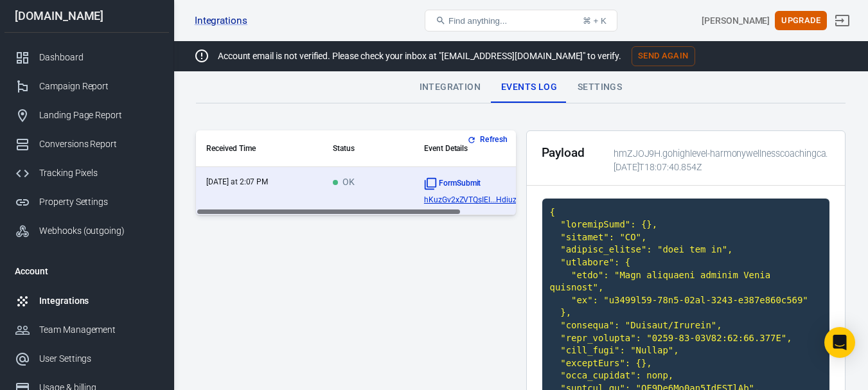
click at [602, 89] on div "Settings" at bounding box center [599, 87] width 65 height 31
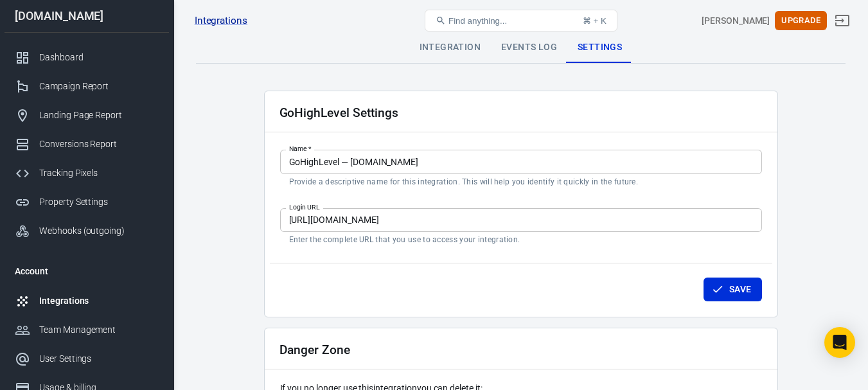
click at [456, 53] on div "Integration" at bounding box center [450, 47] width 82 height 31
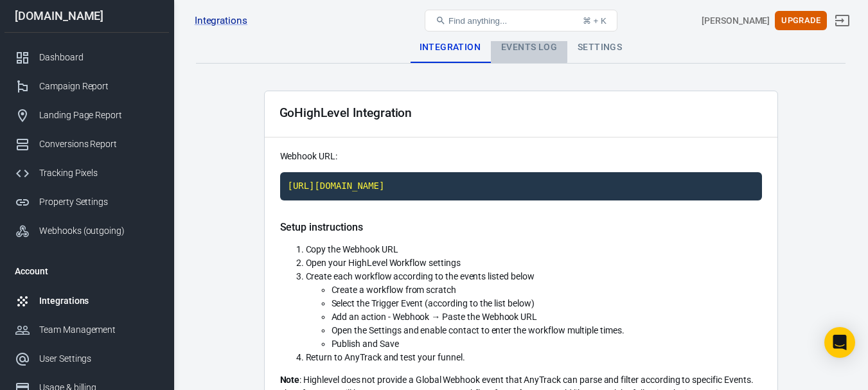
click at [514, 48] on div "Events Log" at bounding box center [529, 47] width 76 height 31
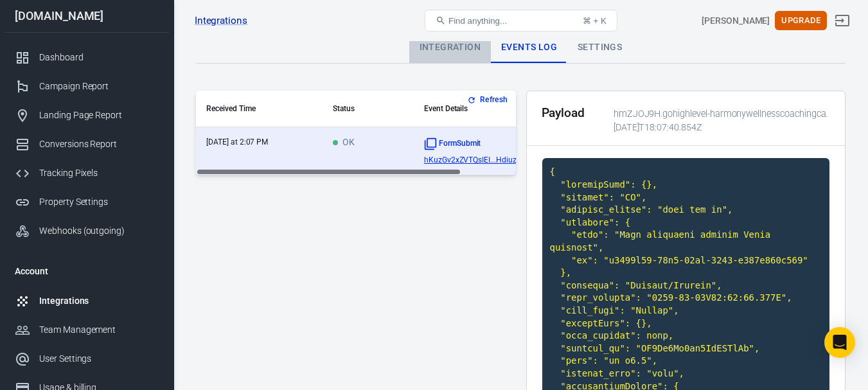
click at [461, 50] on div "Integration" at bounding box center [450, 47] width 82 height 31
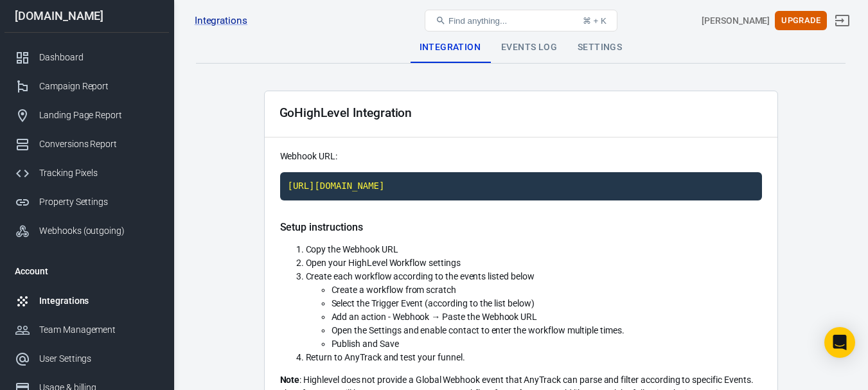
click at [523, 50] on div "Events Log" at bounding box center [529, 47] width 76 height 31
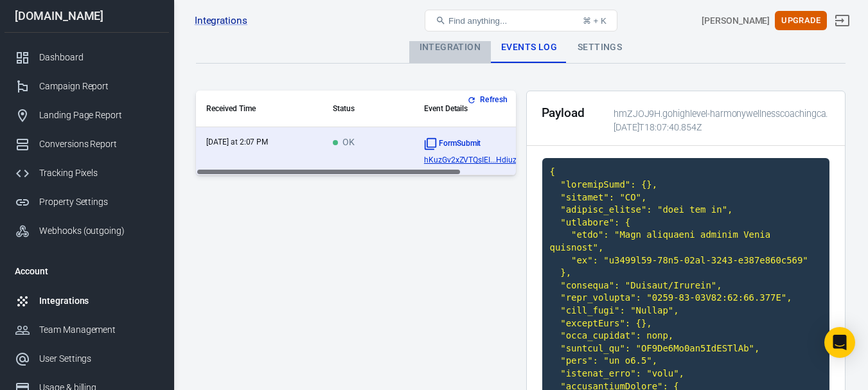
click at [458, 49] on div "Integration" at bounding box center [450, 47] width 82 height 31
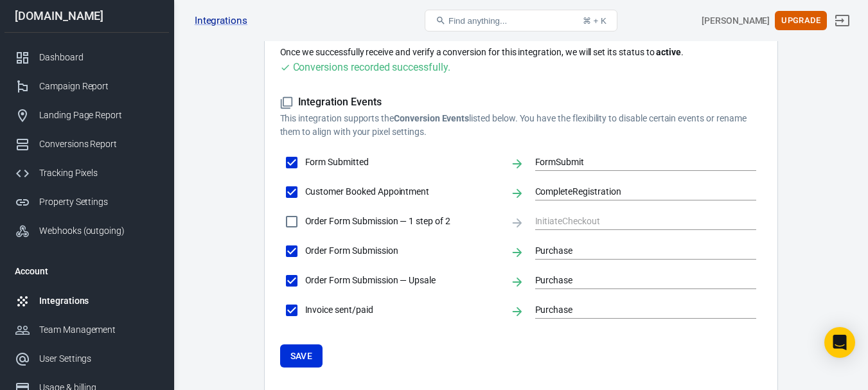
scroll to position [385, 0]
click at [633, 188] on input "CompleteRegistration" at bounding box center [636, 191] width 202 height 16
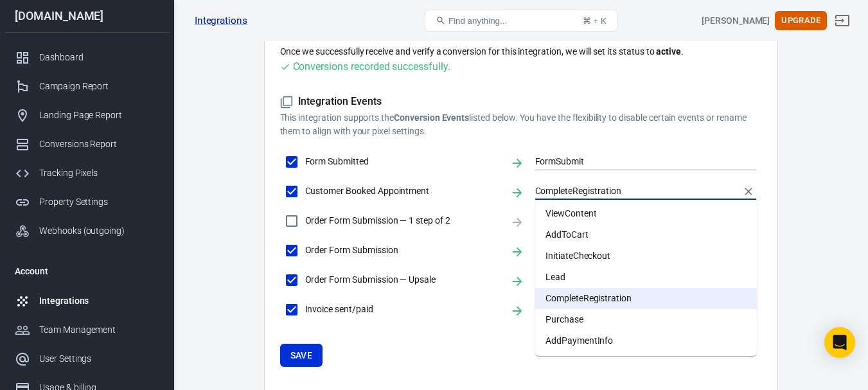
scroll to position [48, 0]
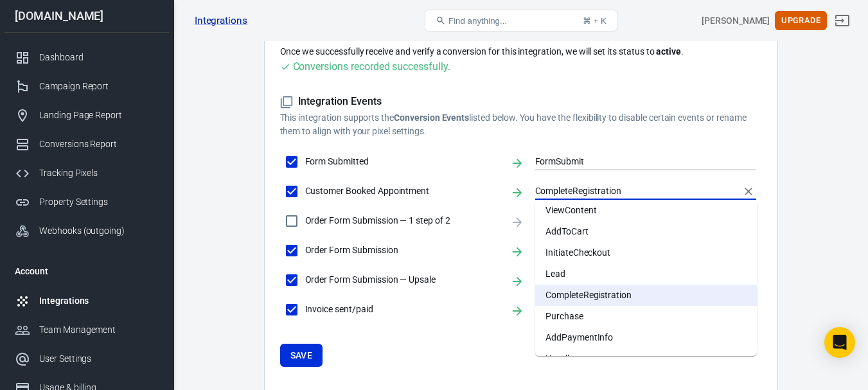
click at [812, 230] on main "Integration Events Log Settings GoHighLevel Integration Webhook URL: https://t1…" at bounding box center [520, 25] width 649 height 756
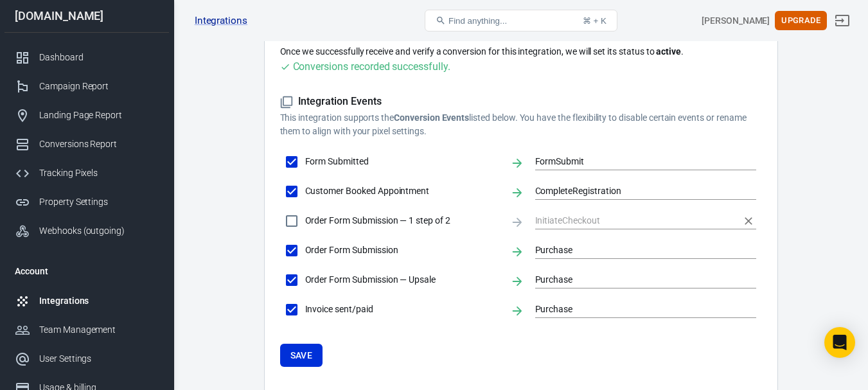
click at [643, 219] on input "text" at bounding box center [636, 221] width 202 height 16
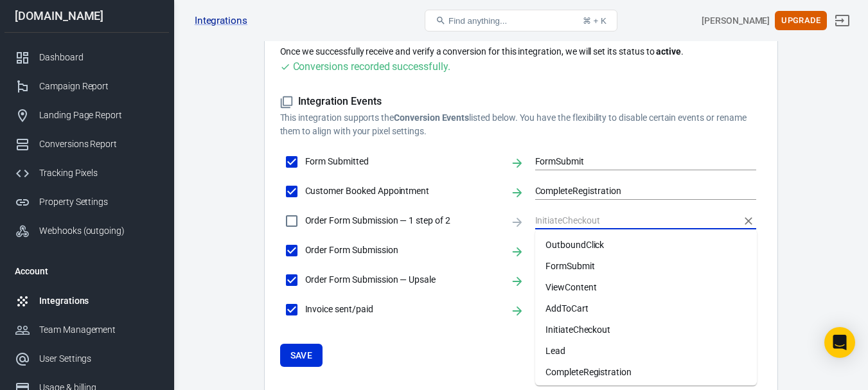
click at [593, 286] on li "ViewContent" at bounding box center [646, 287] width 222 height 21
checkbox input "true"
type input "ViewContent"
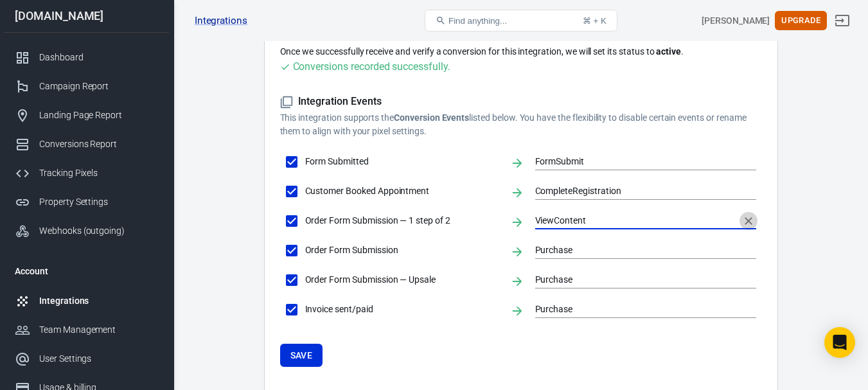
click at [748, 220] on icon "Clear" at bounding box center [748, 220] width 13 height 13
checkbox input "false"
click at [784, 227] on main "Integration Events Log Settings GoHighLevel Integration Webhook URL: https://t1…" at bounding box center [520, 25] width 649 height 756
click at [646, 191] on input "CompleteRegistration" at bounding box center [636, 191] width 202 height 16
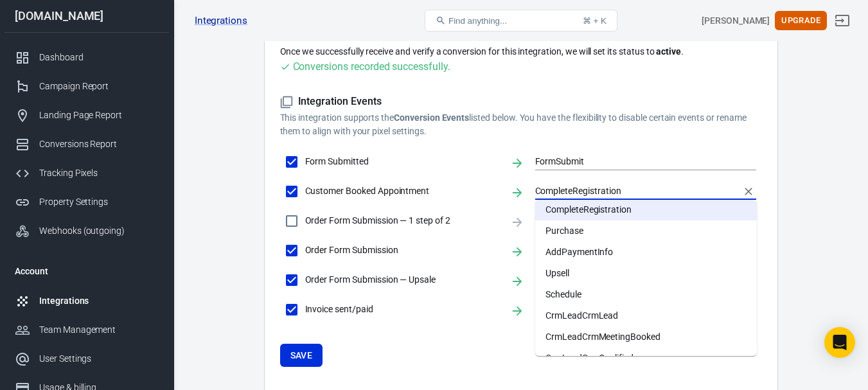
scroll to position [172, 0]
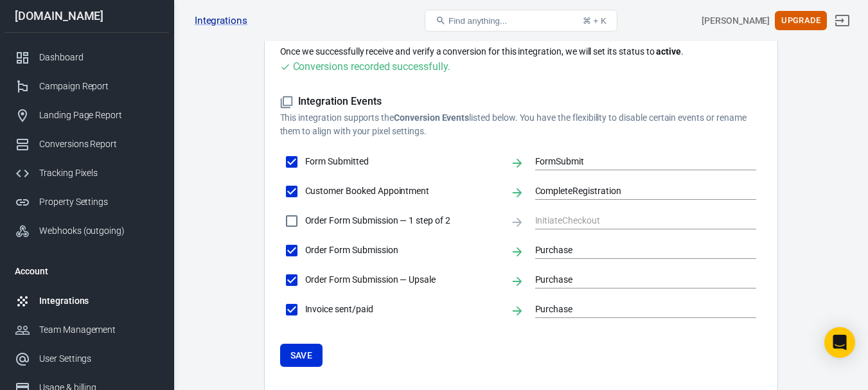
click at [809, 221] on main "Integration Events Log Settings GoHighLevel Integration Webhook URL: https://t1…" at bounding box center [520, 25] width 649 height 756
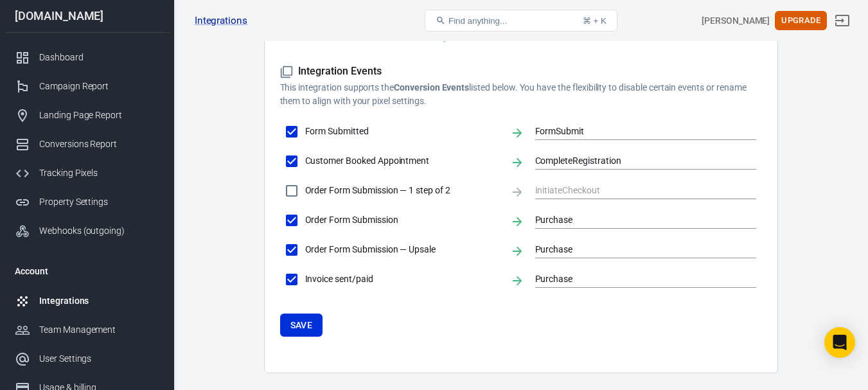
scroll to position [385, 0]
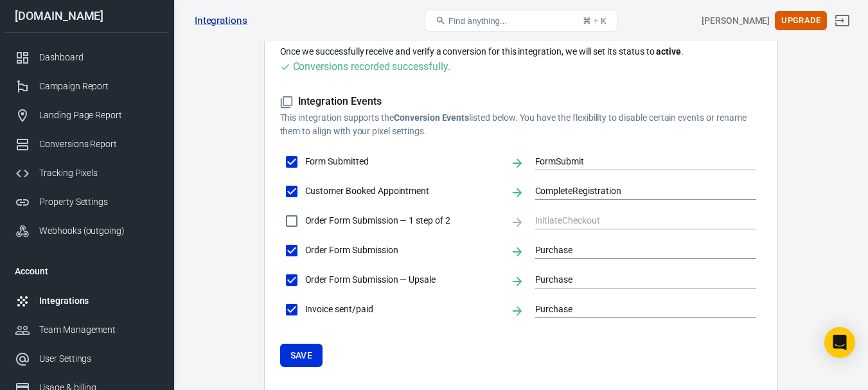
click at [351, 250] on span "Order Form Submission" at bounding box center [402, 249] width 195 height 13
click at [305, 250] on input "Order Form Submission" at bounding box center [291, 250] width 27 height 27
checkbox input "false"
click at [368, 250] on span "Order Form Submission" at bounding box center [402, 249] width 195 height 13
click at [305, 250] on input "Order Form Submission" at bounding box center [291, 250] width 27 height 27
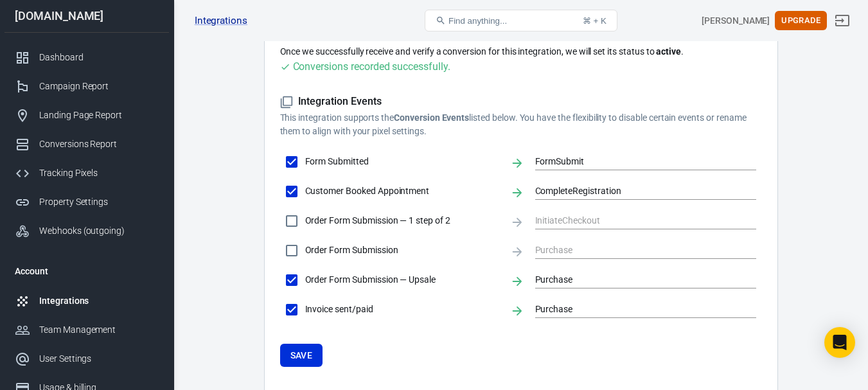
checkbox input "true"
type input "Purchase"
